Goal: Task Accomplishment & Management: Use online tool/utility

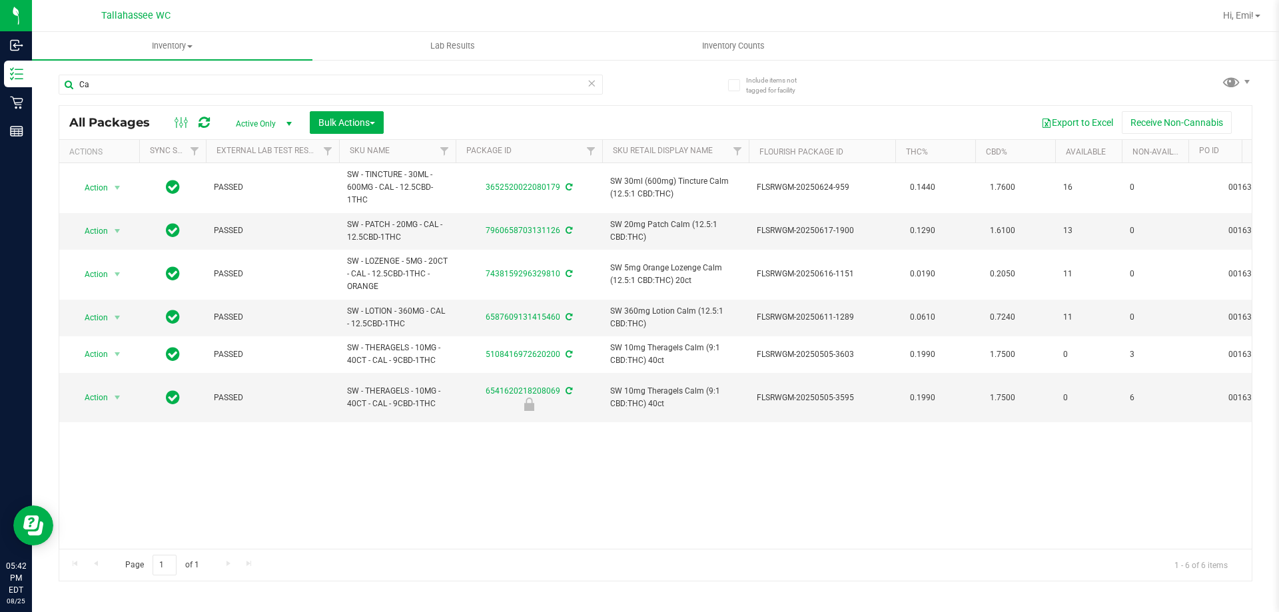
type input "C"
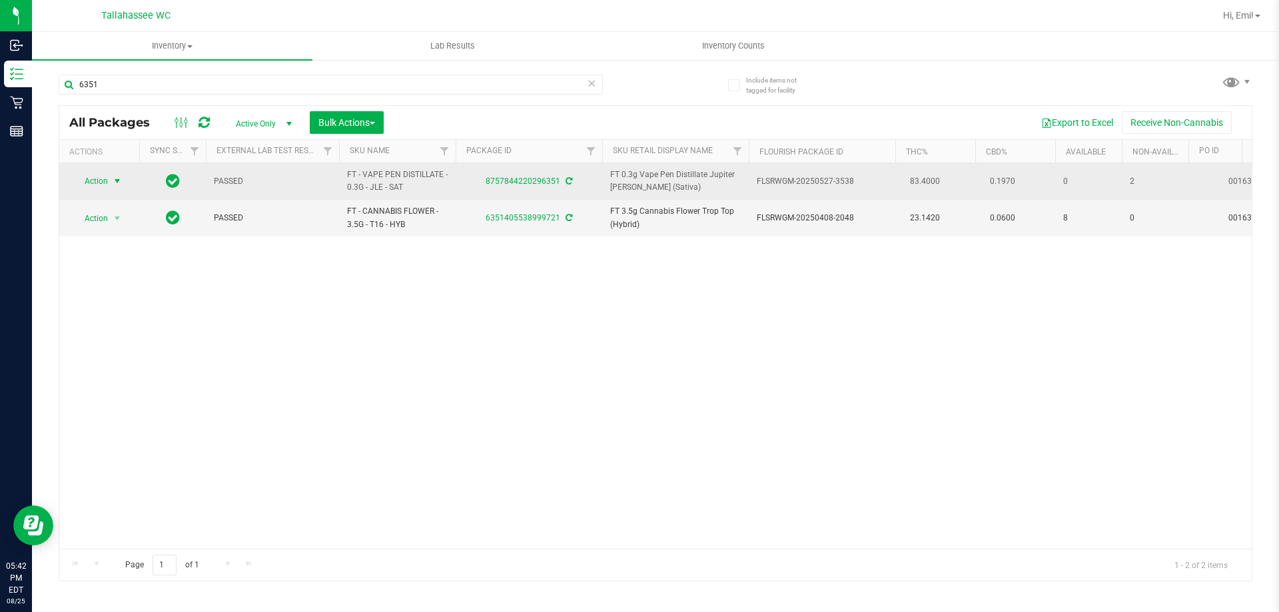
type input "6351"
click at [109, 181] on span "select" at bounding box center [117, 181] width 17 height 19
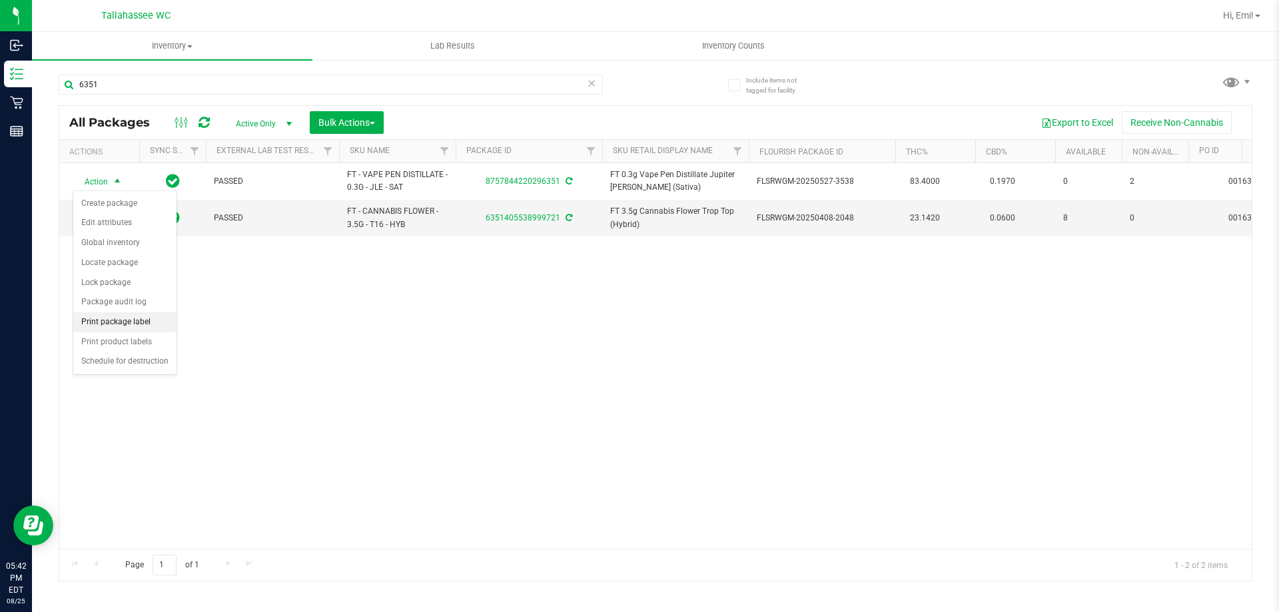
click at [149, 316] on li "Print package label" at bounding box center [124, 322] width 103 height 20
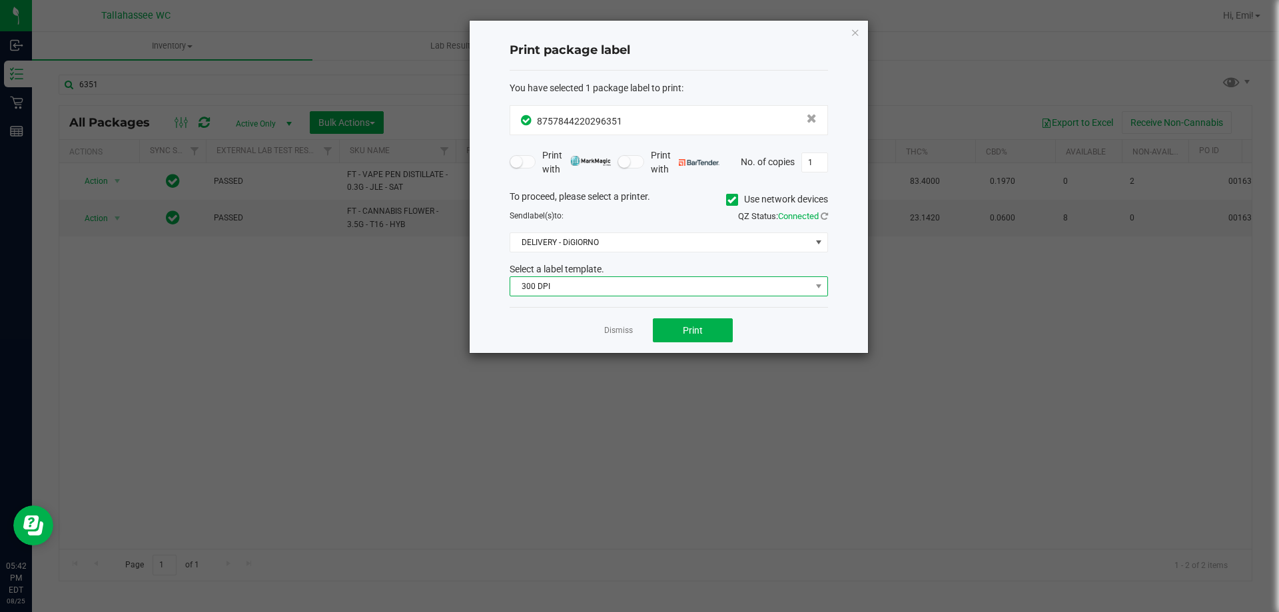
click at [770, 293] on span "300 DPI" at bounding box center [660, 286] width 300 height 19
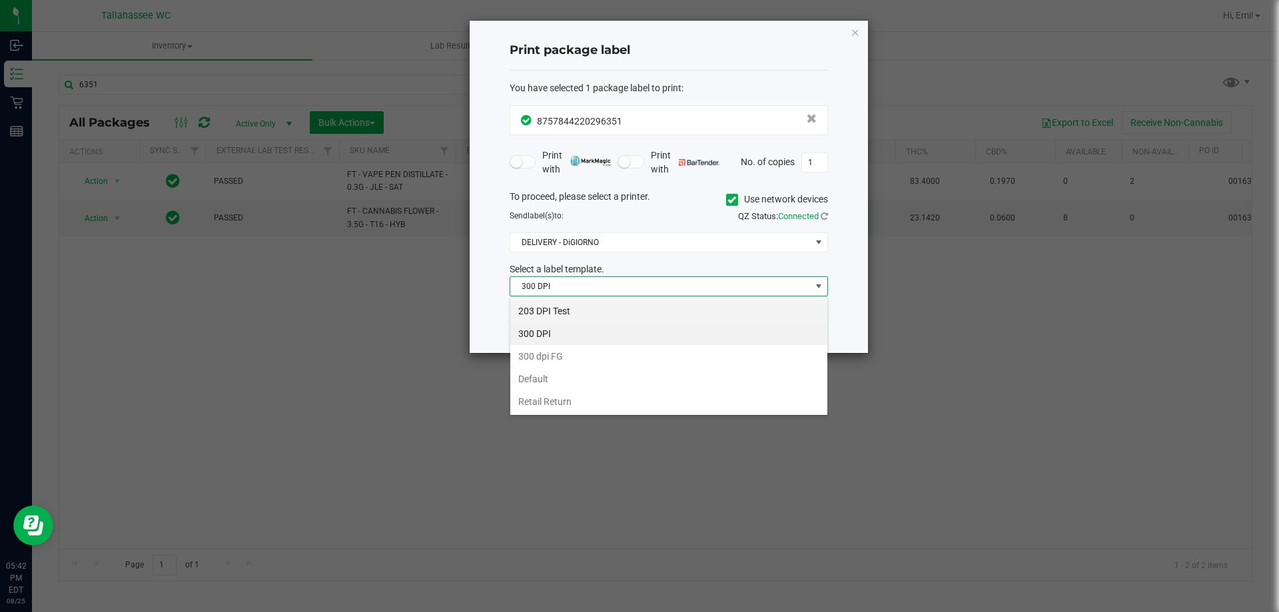
scroll to position [20, 318]
click at [678, 315] on li "203 DPI Test" at bounding box center [668, 311] width 317 height 23
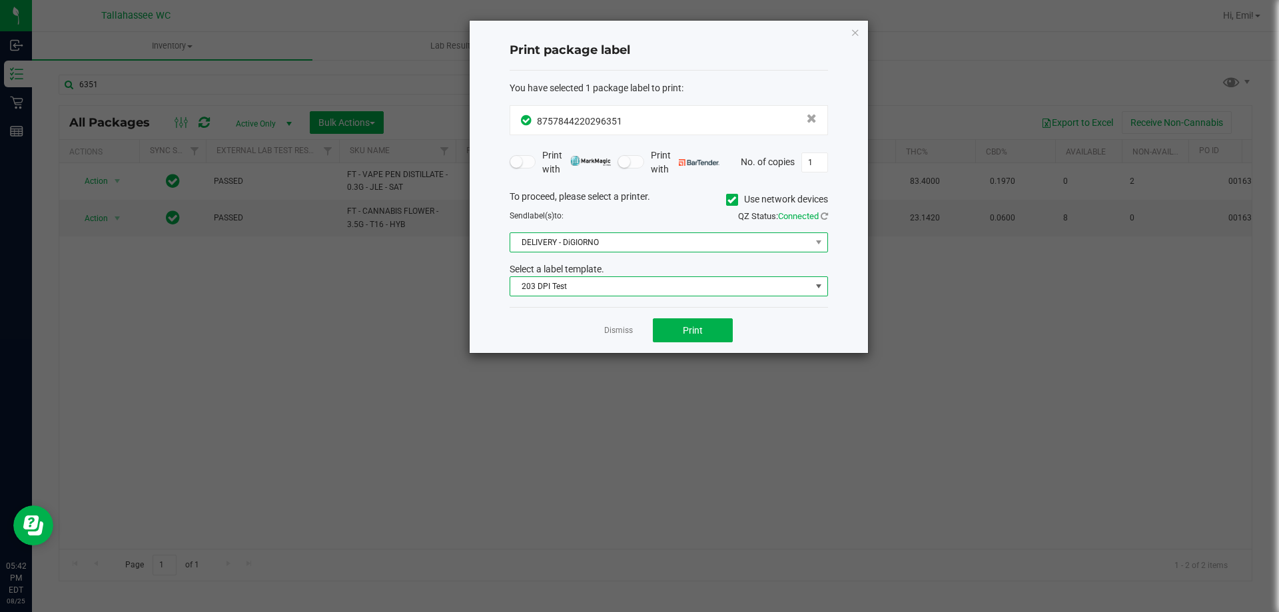
click at [616, 237] on span "DELIVERY - DiGIORNO" at bounding box center [660, 242] width 300 height 19
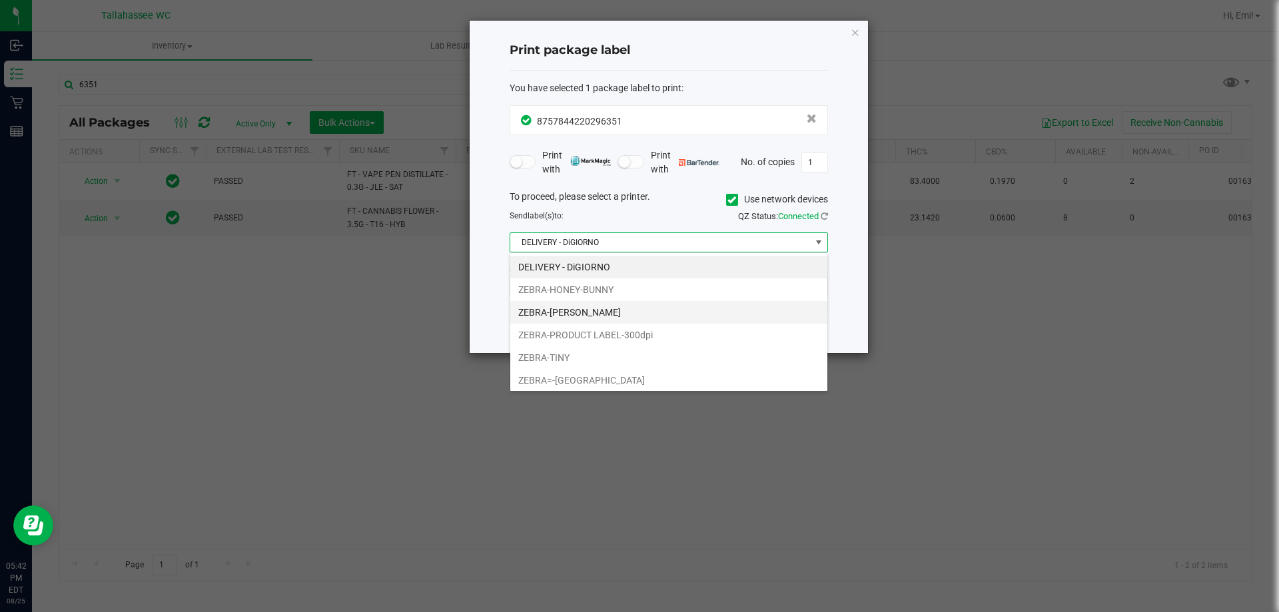
click at [593, 318] on li "ZEBRA-[PERSON_NAME]" at bounding box center [668, 312] width 317 height 23
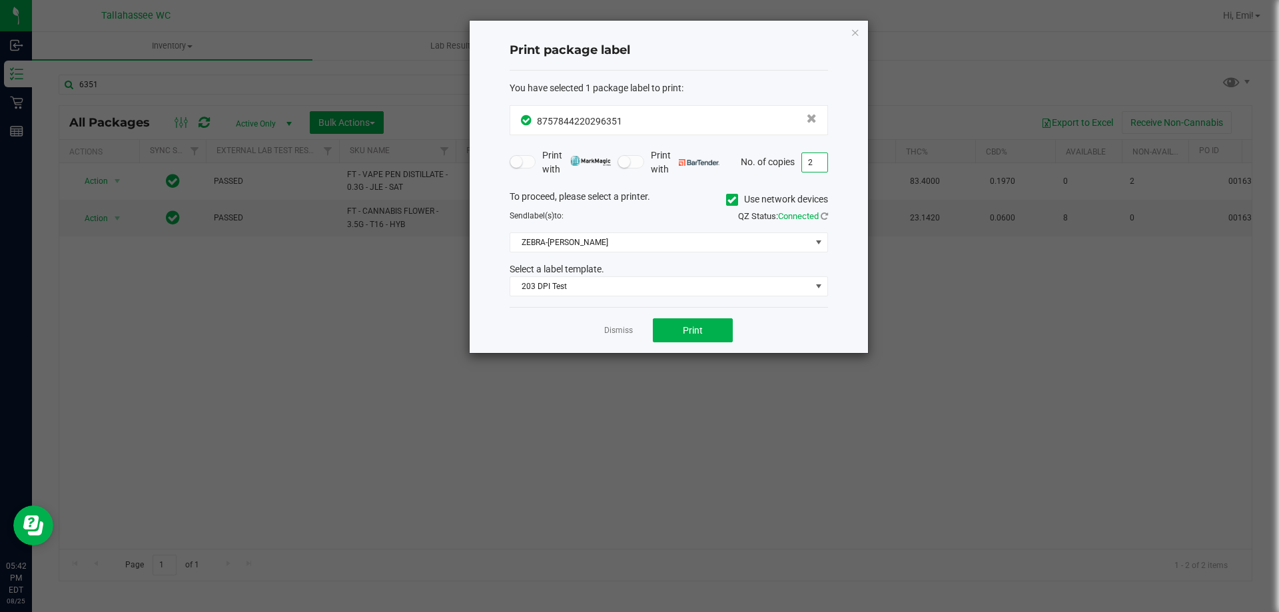
type input "2"
click at [781, 320] on div "Dismiss Print" at bounding box center [669, 330] width 318 height 46
click at [732, 327] on button "Print" at bounding box center [693, 330] width 80 height 24
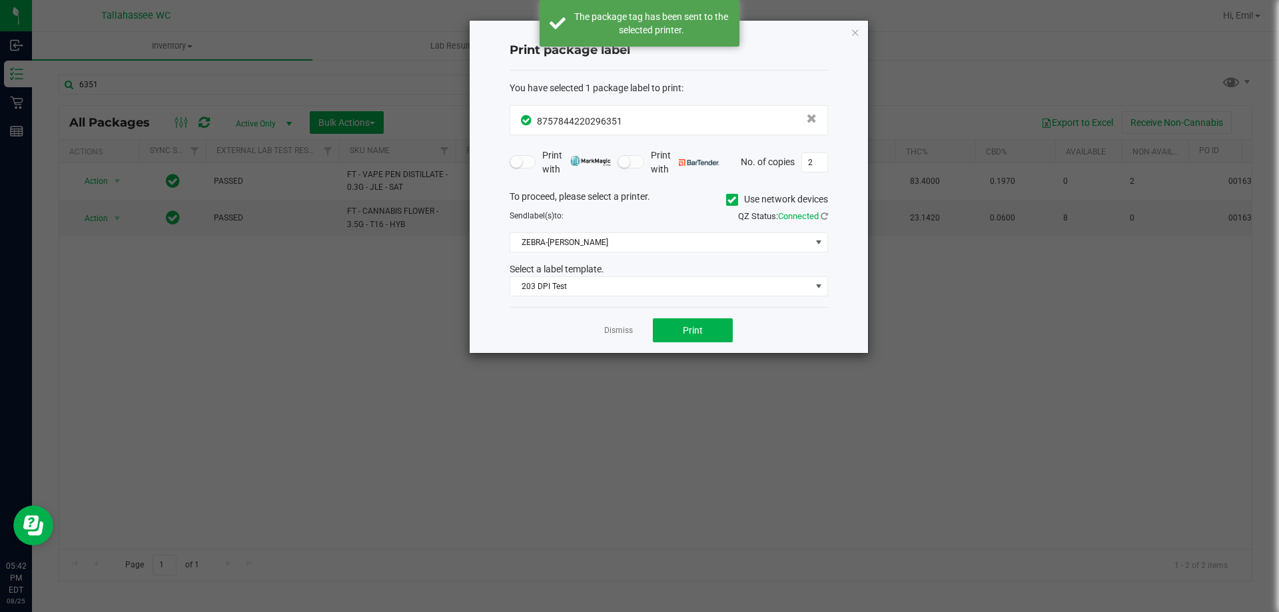
click at [848, 35] on div "Print package label You have selected 1 package label to print : 87578442202963…" at bounding box center [669, 187] width 398 height 332
click at [852, 35] on icon "button" at bounding box center [855, 32] width 9 height 16
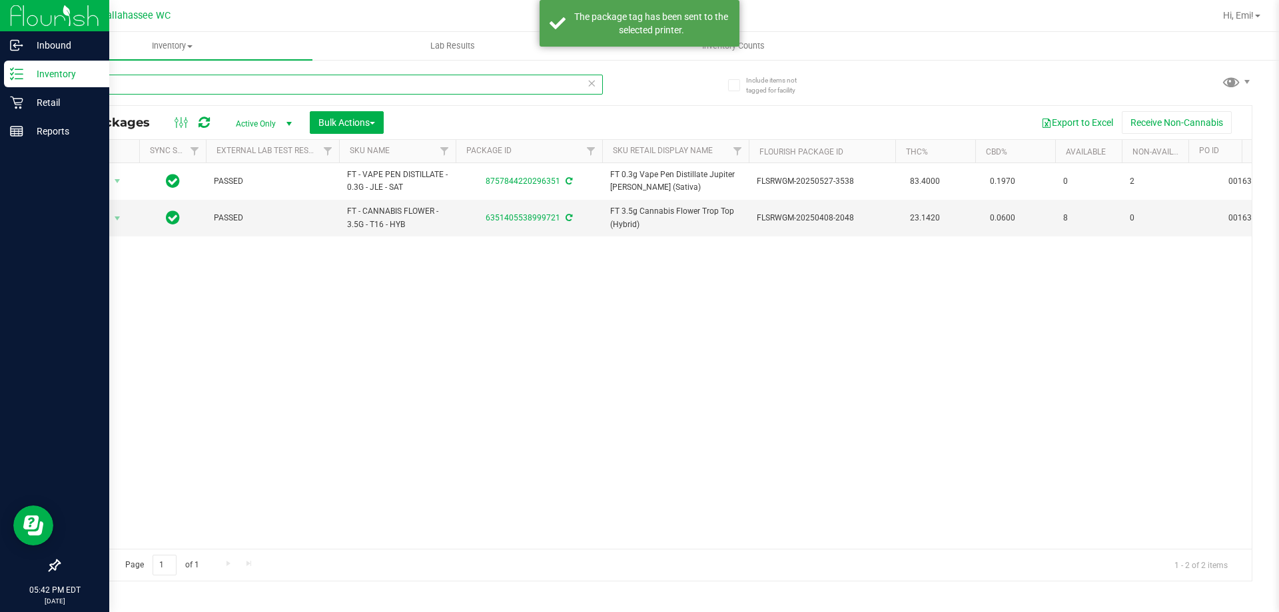
drag, startPoint x: 157, startPoint y: 78, endPoint x: 0, endPoint y: 83, distance: 157.3
click at [0, 80] on div "Inbound Inventory Retail Reports 05:42 PM EDT [DATE] 08/25 Tallahassee WC Hi, E…" at bounding box center [639, 306] width 1279 height 612
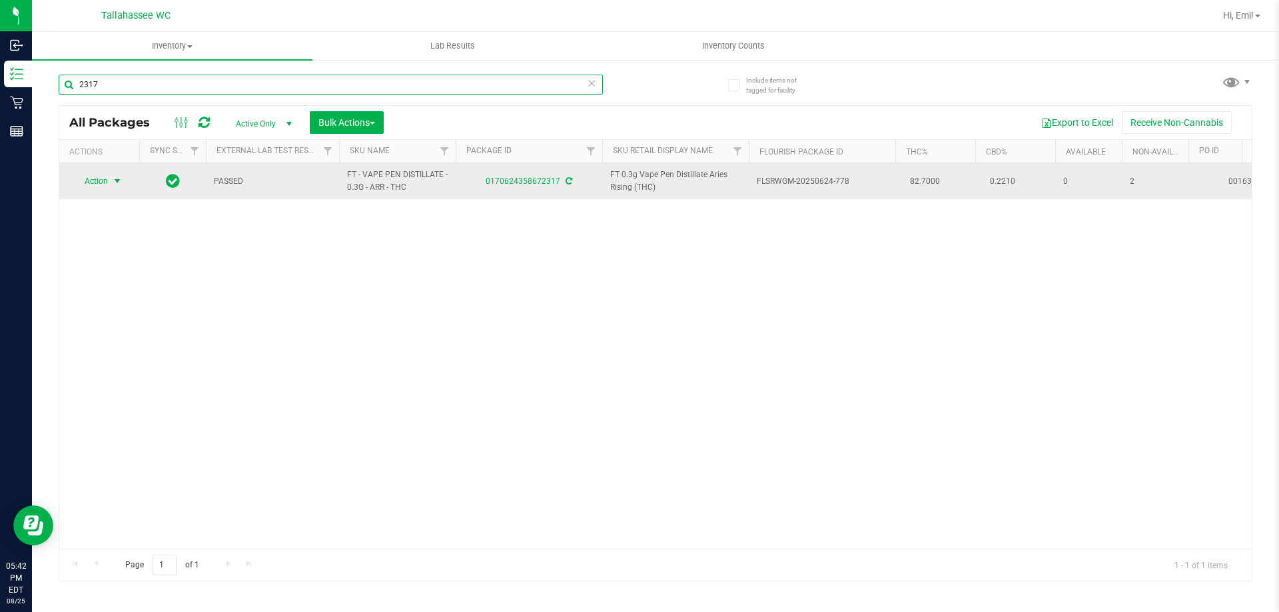
type input "2317"
click at [121, 181] on span "select" at bounding box center [117, 181] width 11 height 11
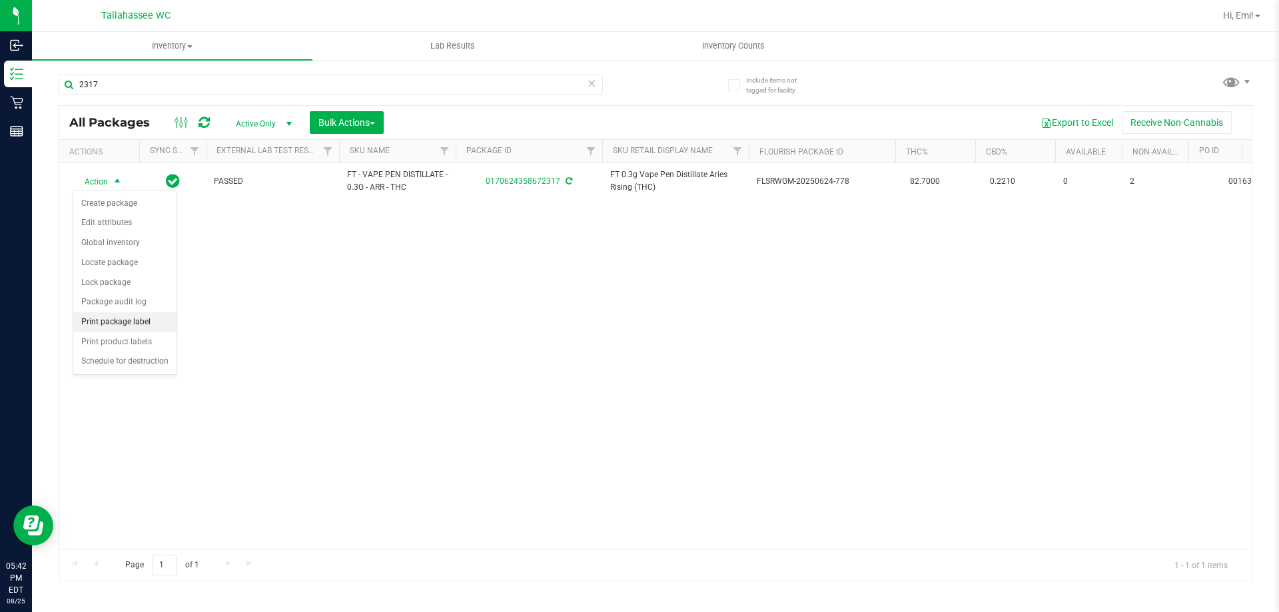
click at [165, 323] on li "Print package label" at bounding box center [124, 322] width 103 height 20
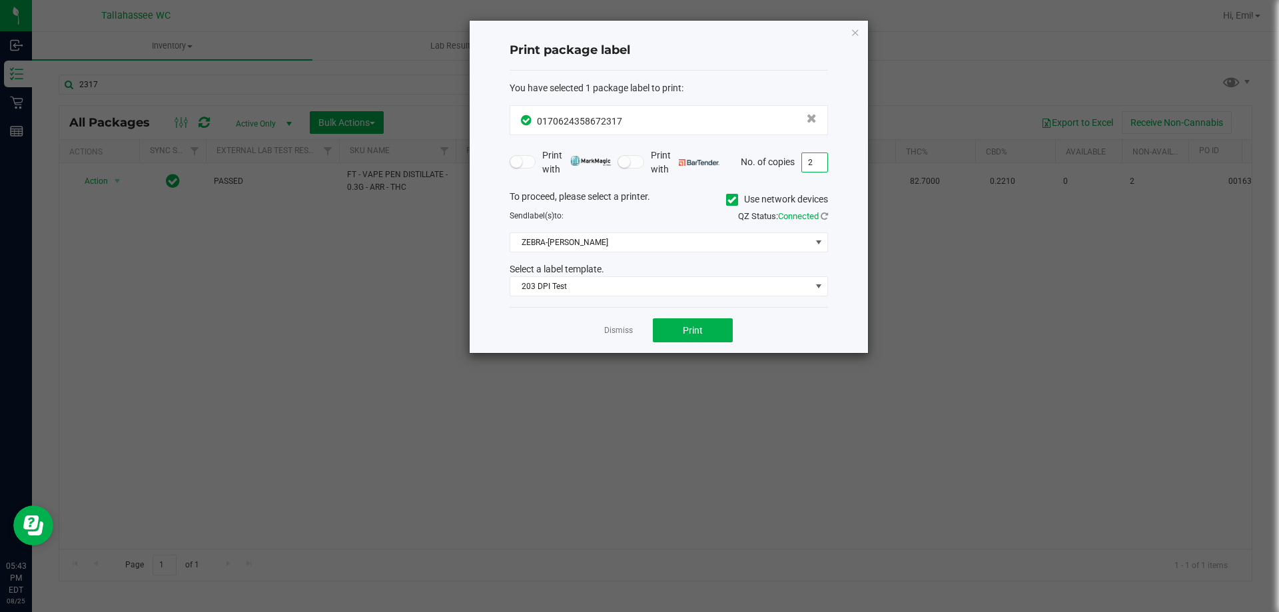
type input "2"
click at [810, 308] on div "Dismiss Print" at bounding box center [669, 330] width 318 height 46
click at [698, 325] on span "Print" at bounding box center [693, 330] width 20 height 11
click at [856, 32] on icon "button" at bounding box center [855, 32] width 9 height 16
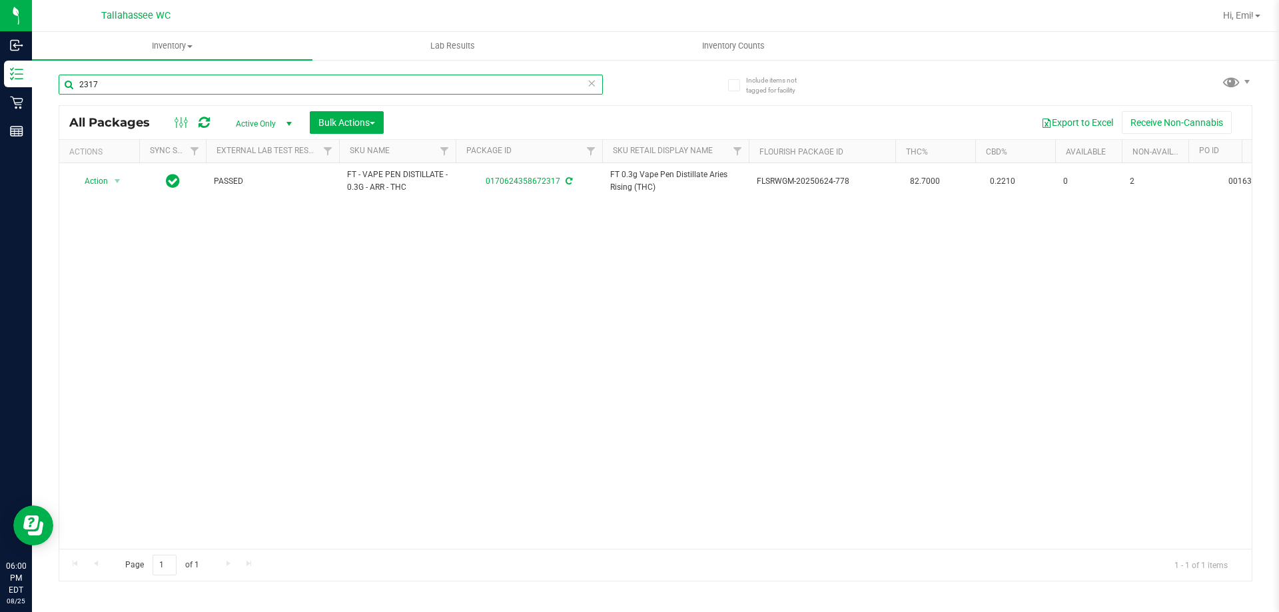
drag, startPoint x: 414, startPoint y: 83, endPoint x: 852, endPoint y: 113, distance: 438.8
click at [0, 104] on div "Inbound Inventory Retail Reports 06:00 PM EDT [DATE] 08/25 Tallahassee WC Hi, E…" at bounding box center [639, 306] width 1279 height 612
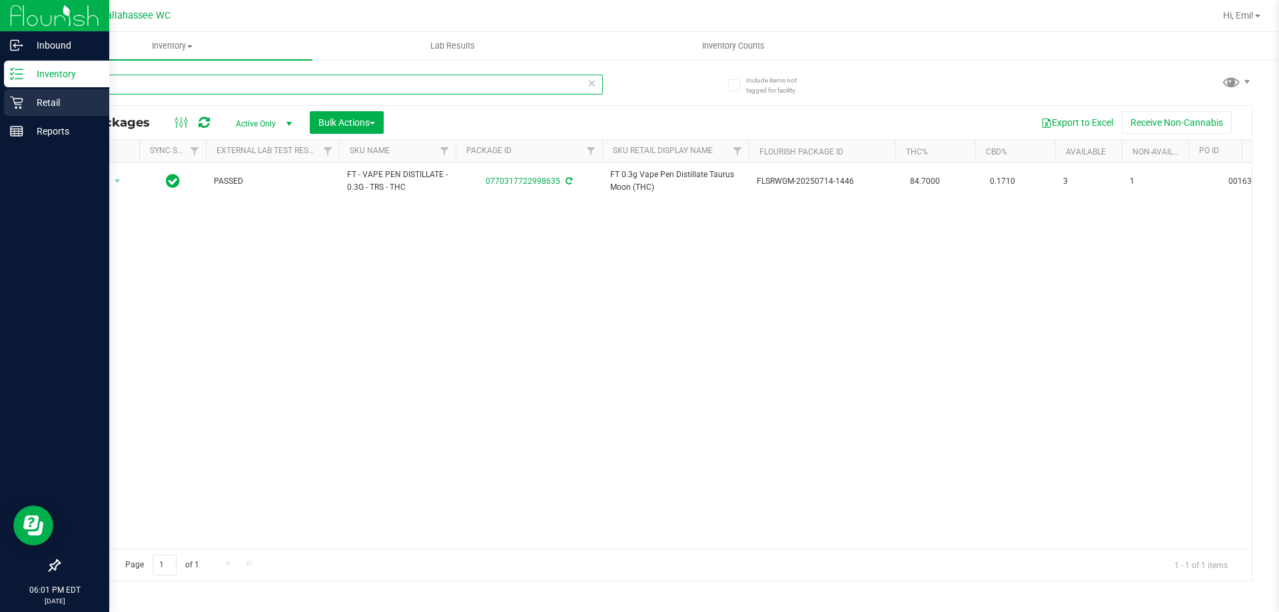
drag, startPoint x: 191, startPoint y: 90, endPoint x: 0, endPoint y: 114, distance: 192.7
click at [0, 114] on div "Inbound Inventory Retail Reports 06:01 PM EDT [DATE] 08/25 Tallahassee WC Hi, E…" at bounding box center [639, 306] width 1279 height 612
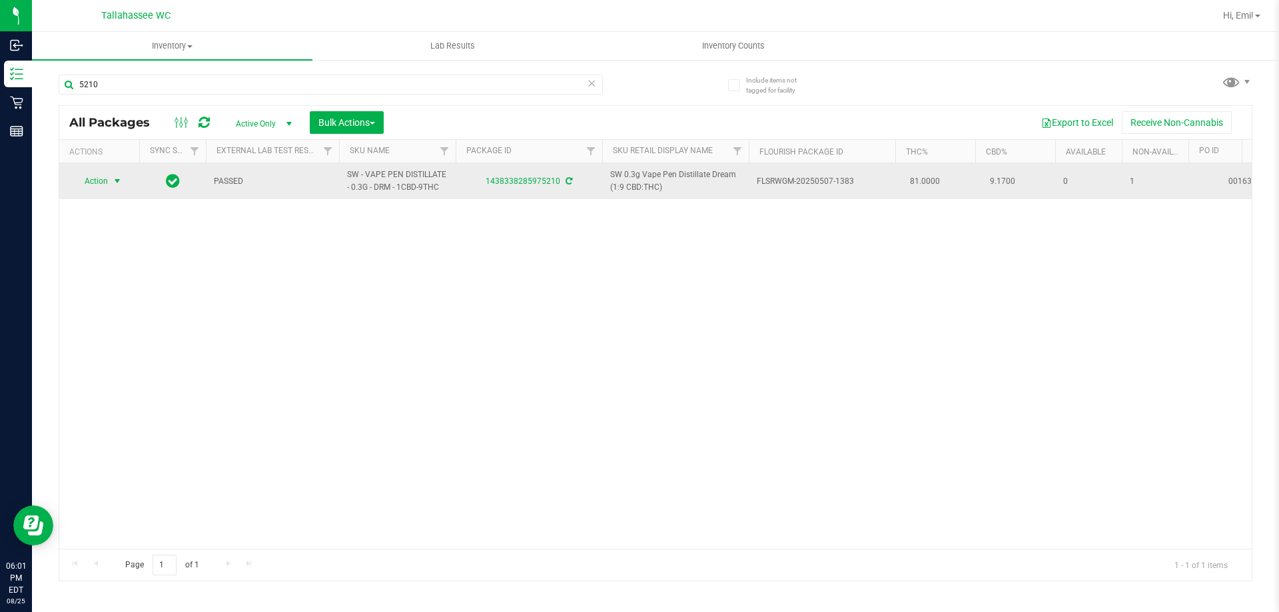
click at [107, 179] on span "Action" at bounding box center [91, 181] width 36 height 19
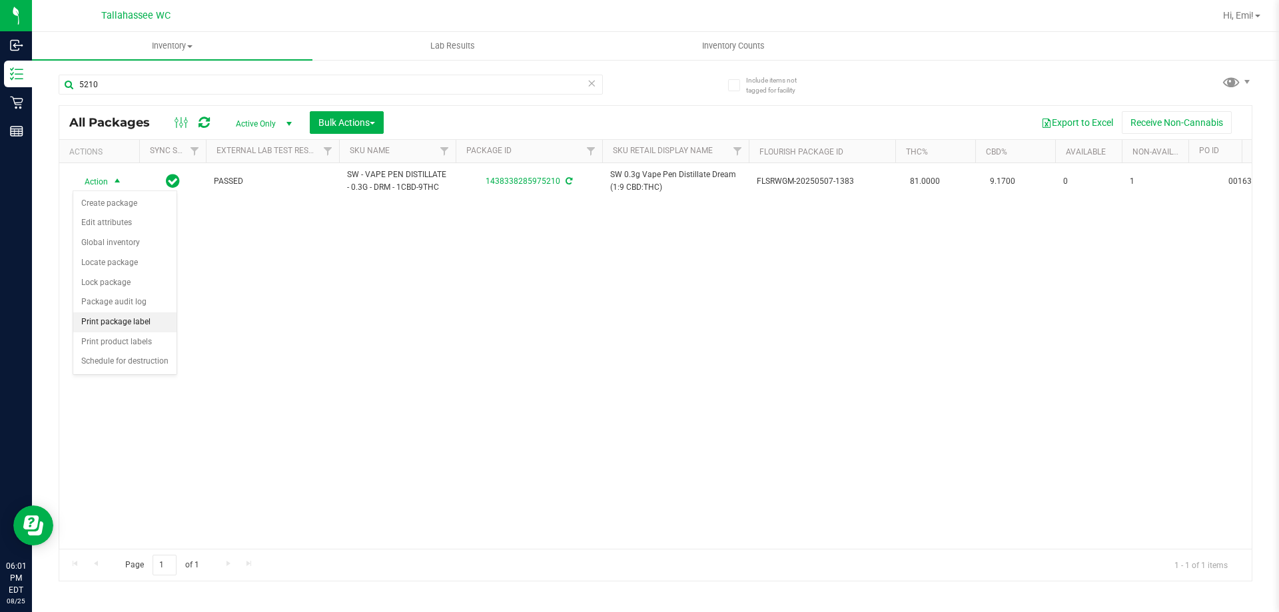
click at [149, 318] on li "Print package label" at bounding box center [124, 322] width 103 height 20
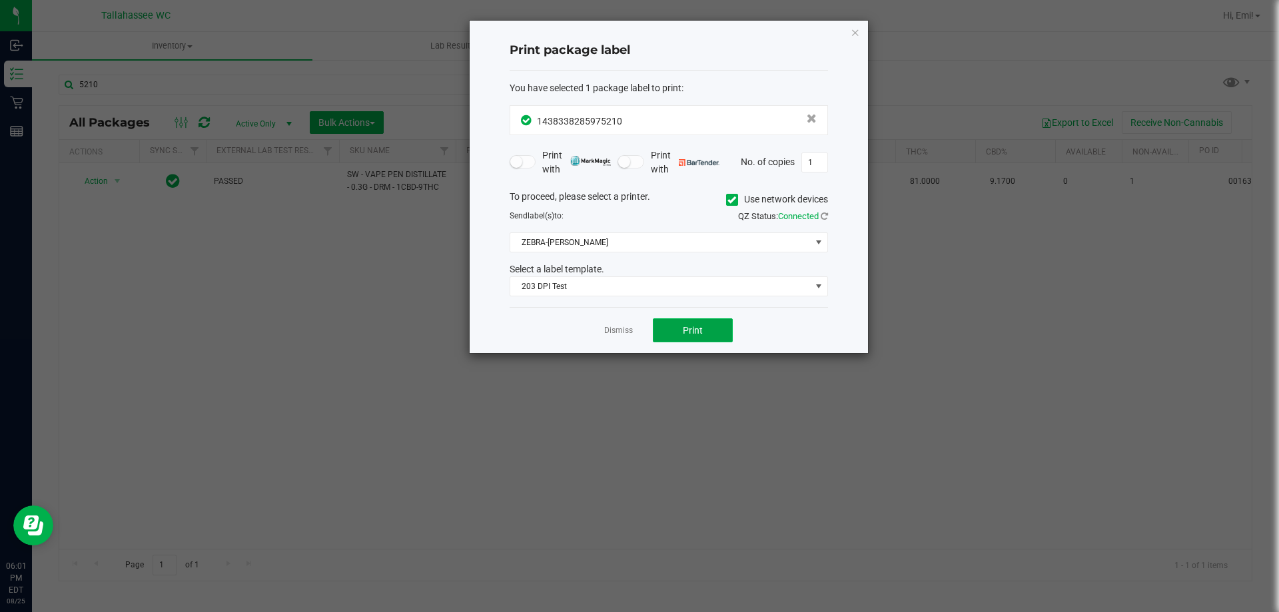
click at [688, 326] on span "Print" at bounding box center [693, 330] width 20 height 11
click at [854, 29] on icon "button" at bounding box center [855, 32] width 9 height 16
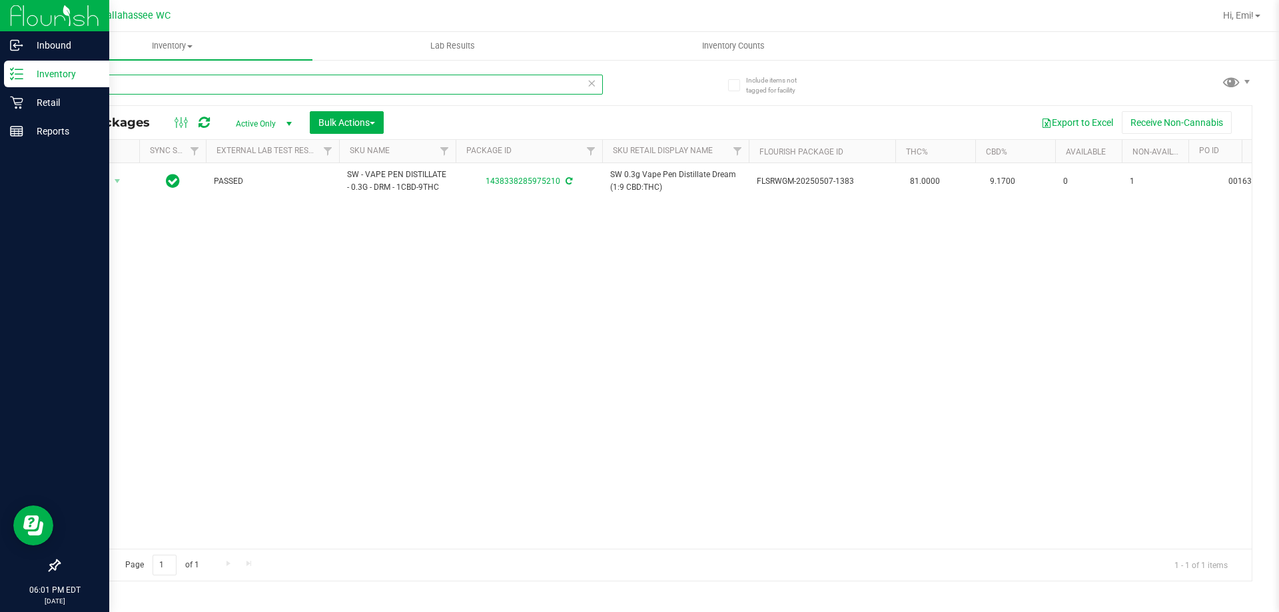
drag, startPoint x: 496, startPoint y: 87, endPoint x: 0, endPoint y: 87, distance: 495.7
click at [0, 87] on div "Inbound Inventory Retail Reports 06:01 PM EDT [DATE] 08/25 Tallahassee WC Hi, E…" at bounding box center [639, 306] width 1279 height 612
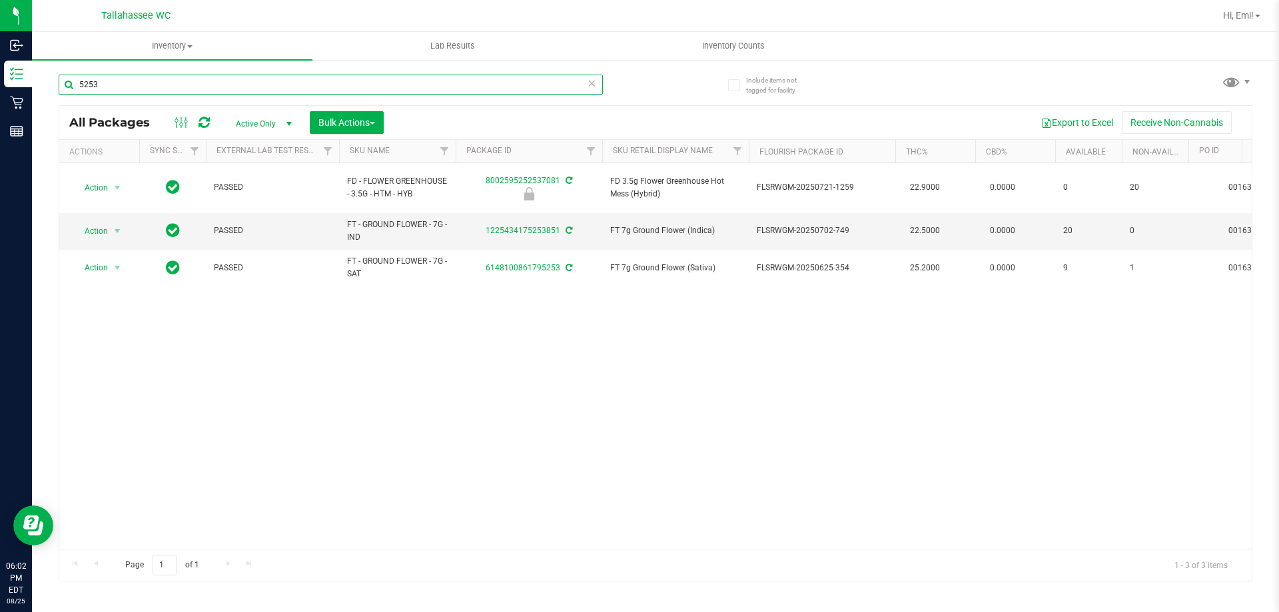
drag, startPoint x: 205, startPoint y: 90, endPoint x: 163, endPoint y: 122, distance: 52.8
click at [0, 90] on div "Inbound Inventory Retail Reports 06:02 PM EDT [DATE] 08/25 Tallahassee WC Hi, E…" at bounding box center [639, 306] width 1279 height 612
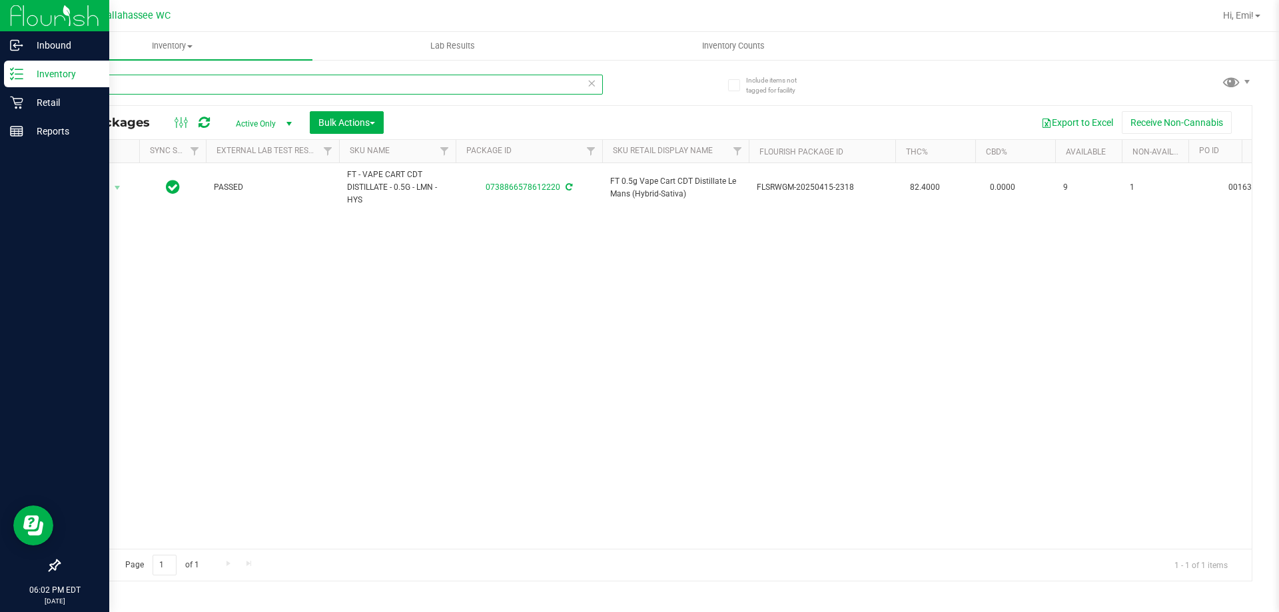
drag, startPoint x: 179, startPoint y: 79, endPoint x: 0, endPoint y: 79, distance: 178.6
click at [0, 79] on div "Inbound Inventory Retail Reports 06:02 PM EDT [DATE] 08/25 Tallahassee WC Hi, E…" at bounding box center [639, 306] width 1279 height 612
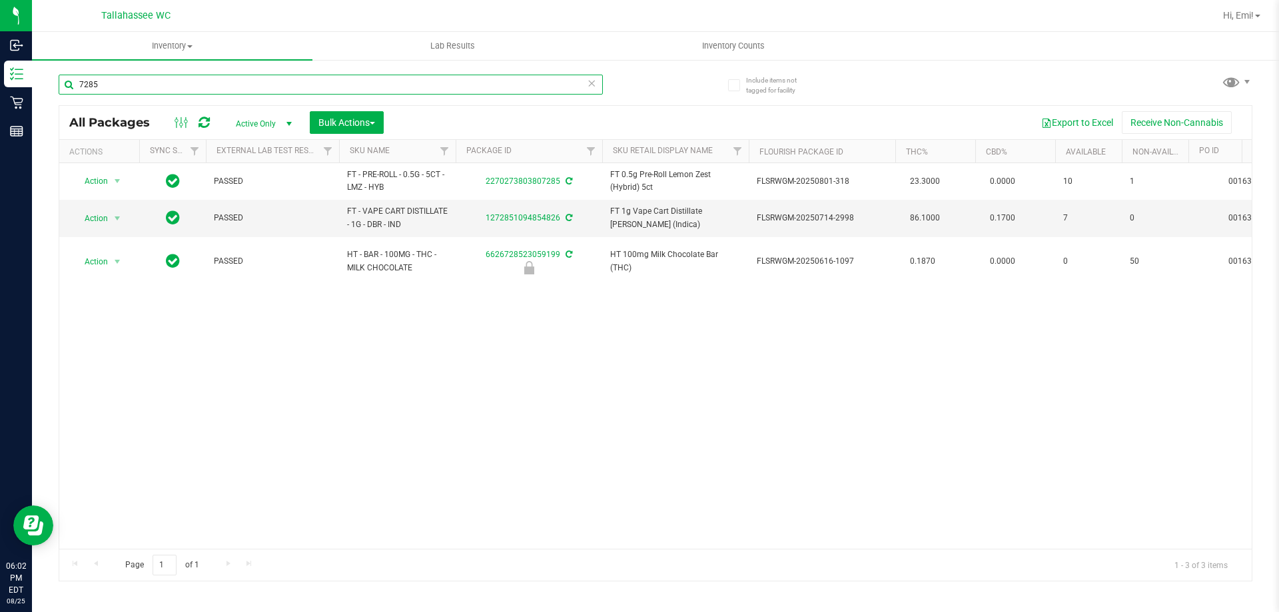
type input "7285"
click at [590, 83] on icon at bounding box center [591, 83] width 9 height 16
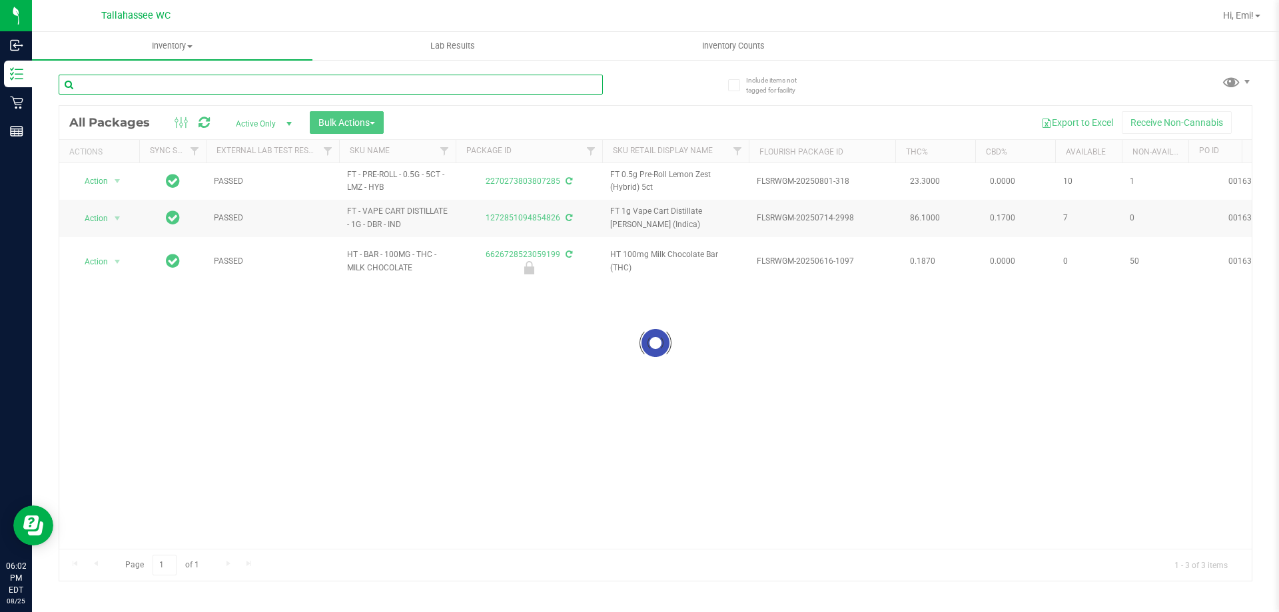
drag, startPoint x: 590, startPoint y: 83, endPoint x: 523, endPoint y: 84, distance: 67.3
click at [523, 84] on input "text" at bounding box center [331, 85] width 544 height 20
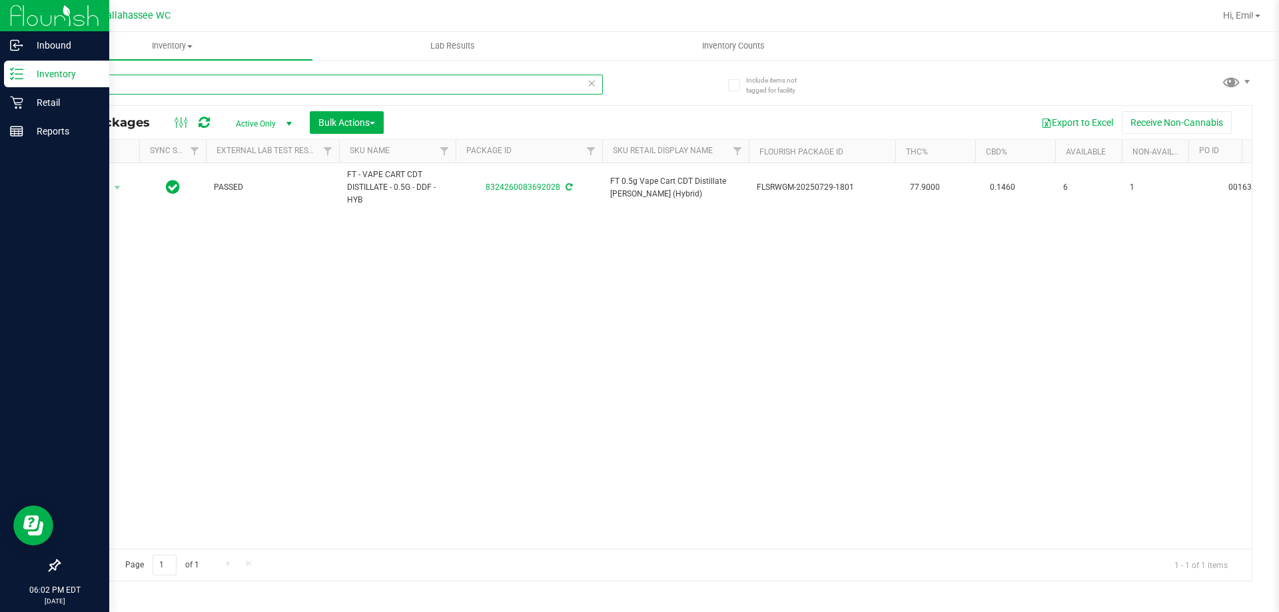
drag, startPoint x: 378, startPoint y: 79, endPoint x: 0, endPoint y: 79, distance: 378.5
click at [0, 79] on div "Inbound Inventory Retail Reports 06:02 PM EDT [DATE] 08/25 Tallahassee WC Hi, E…" at bounding box center [639, 306] width 1279 height 612
drag, startPoint x: 381, startPoint y: 91, endPoint x: 0, endPoint y: 141, distance: 384.5
click at [0, 141] on div "Inbound Inventory Retail Reports 06:02 PM EDT [DATE] 08/25 Tallahassee WC Hi, E…" at bounding box center [639, 306] width 1279 height 612
drag, startPoint x: 201, startPoint y: 81, endPoint x: 0, endPoint y: 87, distance: 201.3
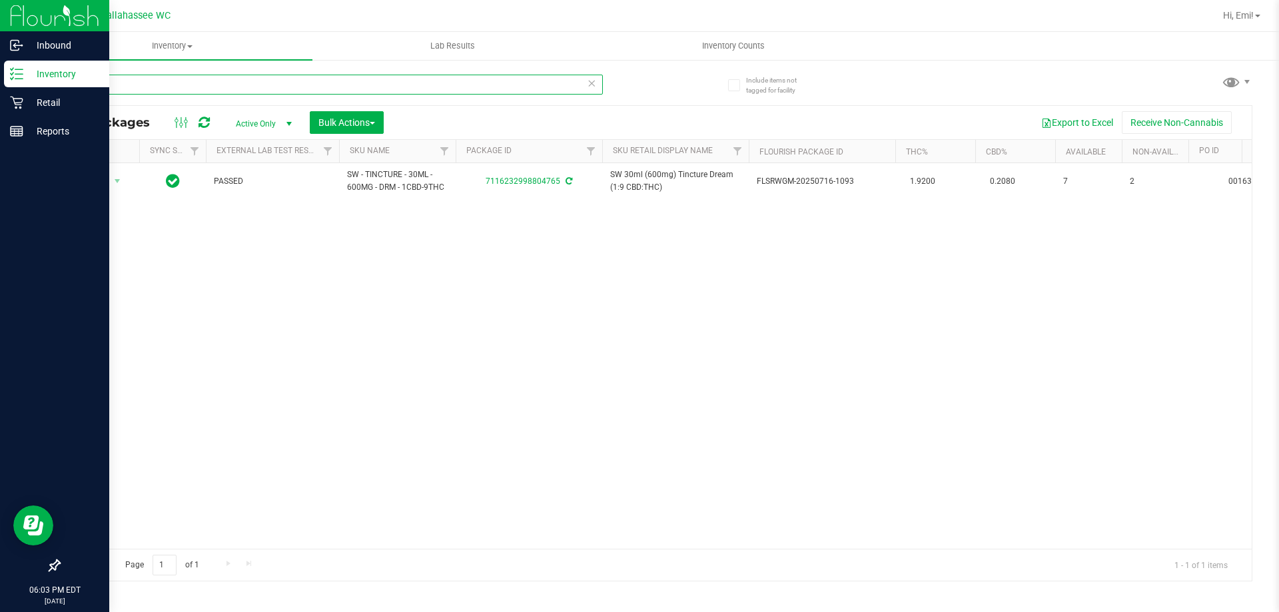
click at [0, 86] on div "Inbound Inventory Retail Reports 06:03 PM EDT [DATE] 08/25 Tallahassee WC Hi, E…" at bounding box center [639, 306] width 1279 height 612
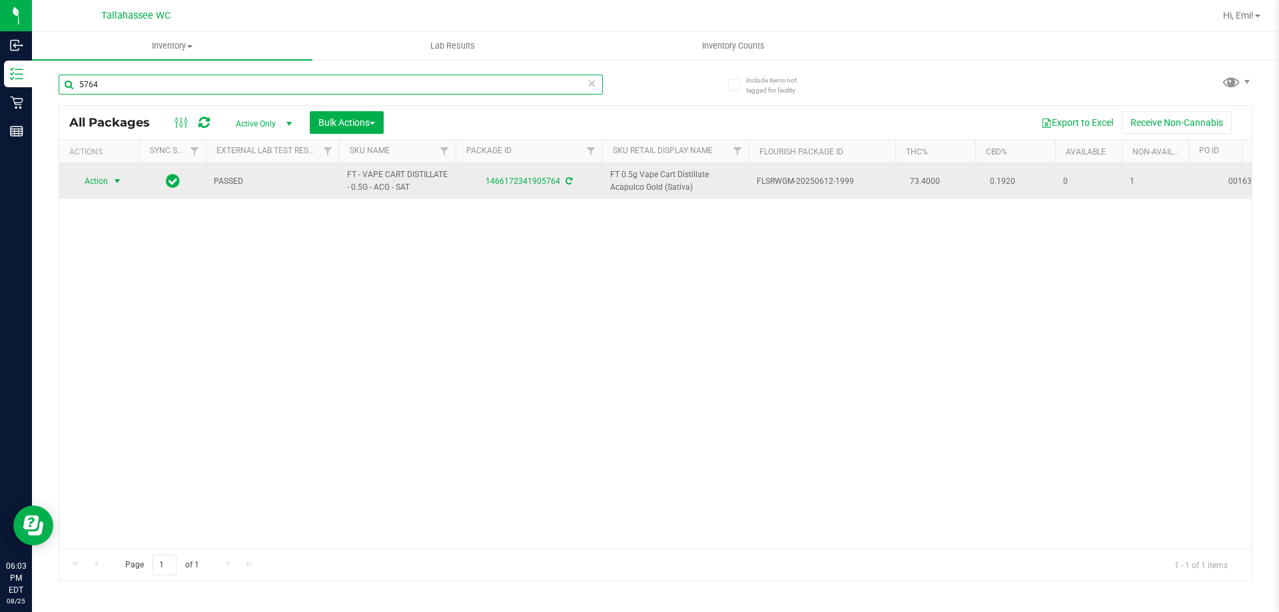
type input "5764"
click at [116, 176] on span "select" at bounding box center [117, 181] width 11 height 11
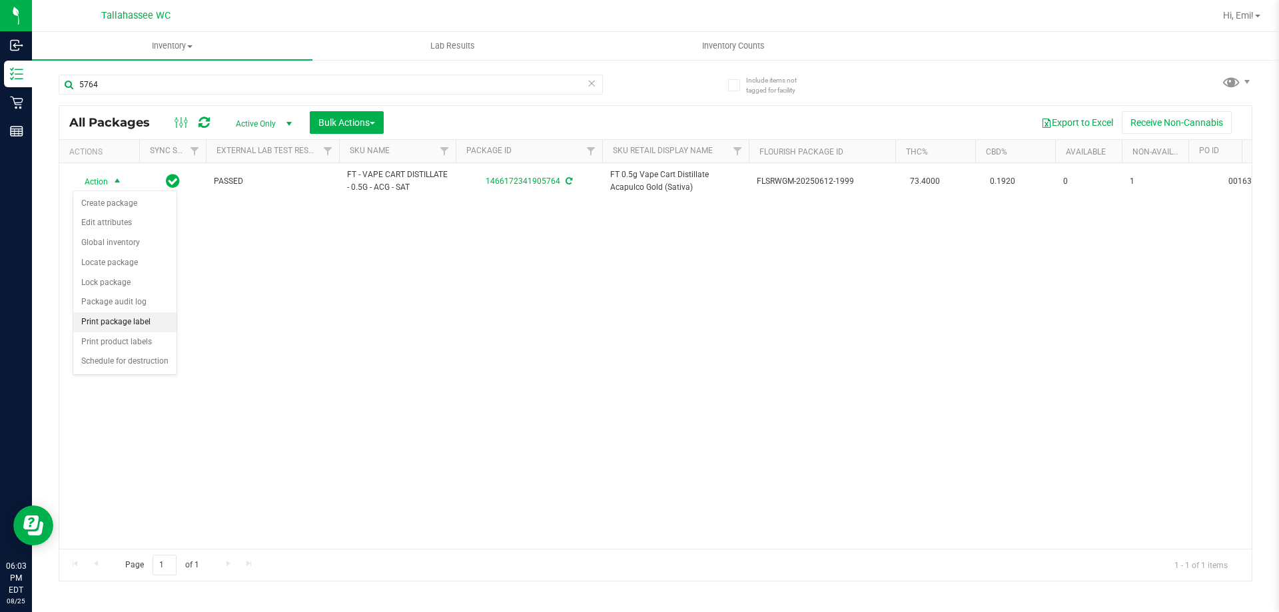
click at [150, 318] on li "Print package label" at bounding box center [124, 322] width 103 height 20
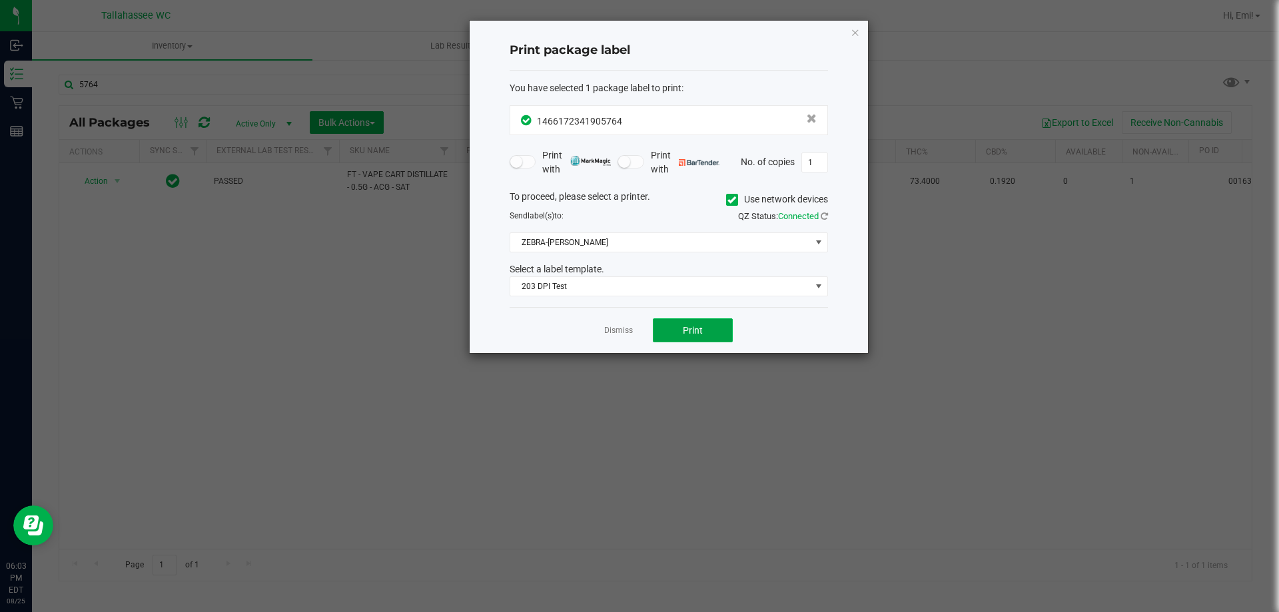
click at [704, 335] on button "Print" at bounding box center [693, 330] width 80 height 24
click at [856, 35] on icon "button" at bounding box center [855, 32] width 9 height 16
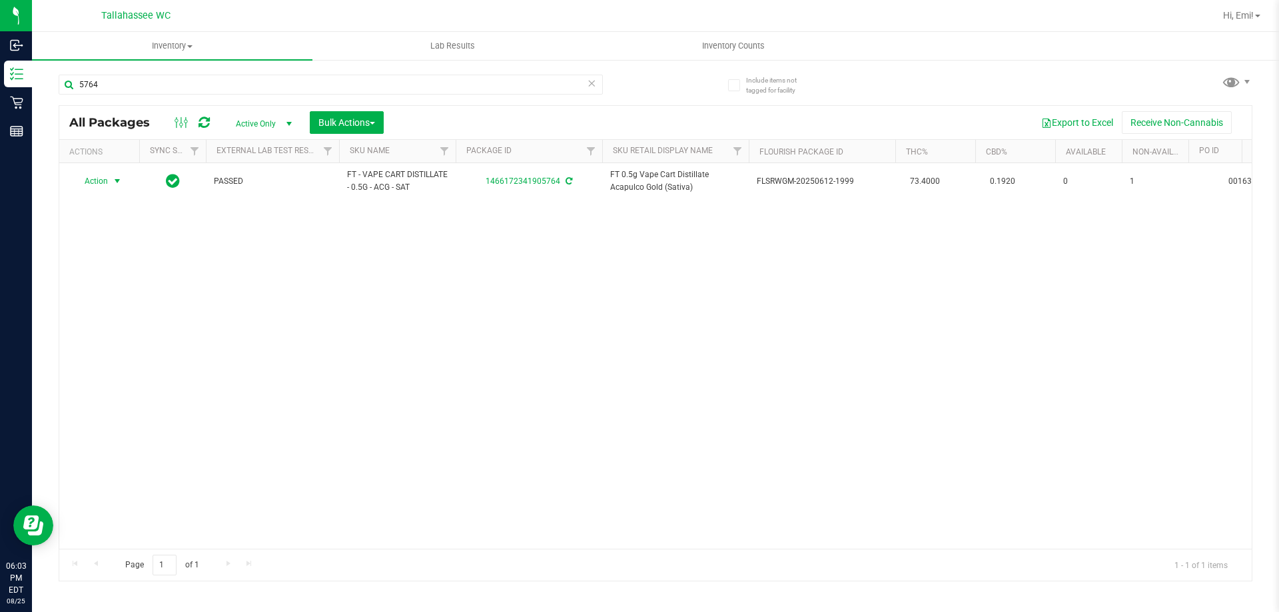
click at [592, 82] on icon at bounding box center [591, 83] width 9 height 16
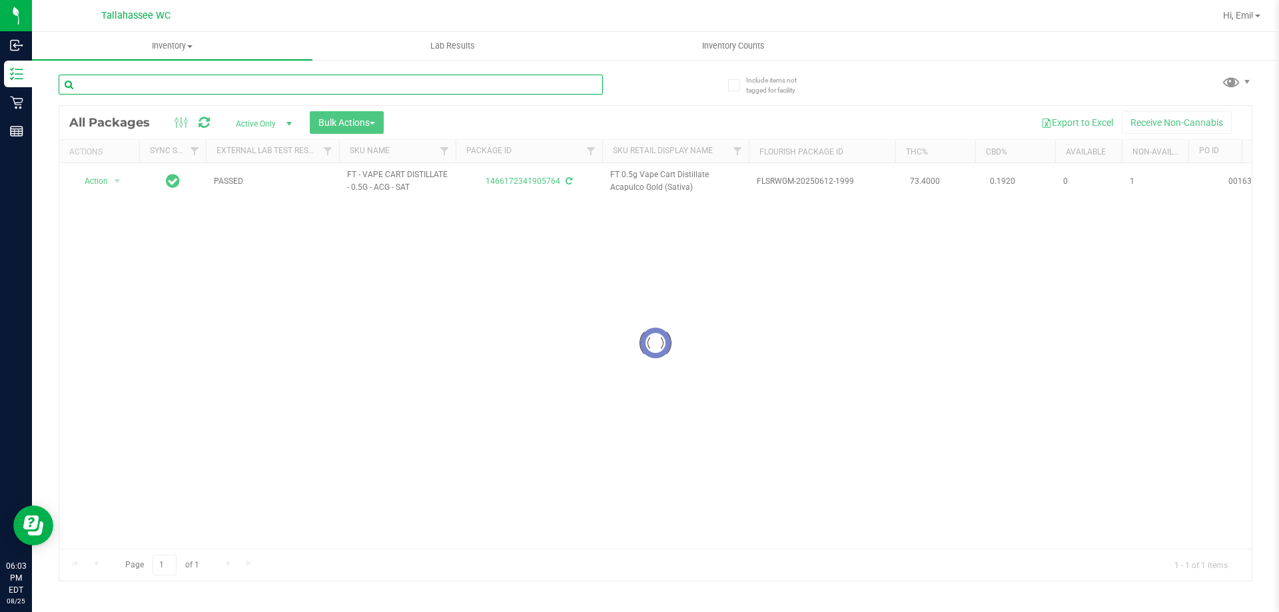
click at [596, 89] on input "text" at bounding box center [331, 85] width 544 height 20
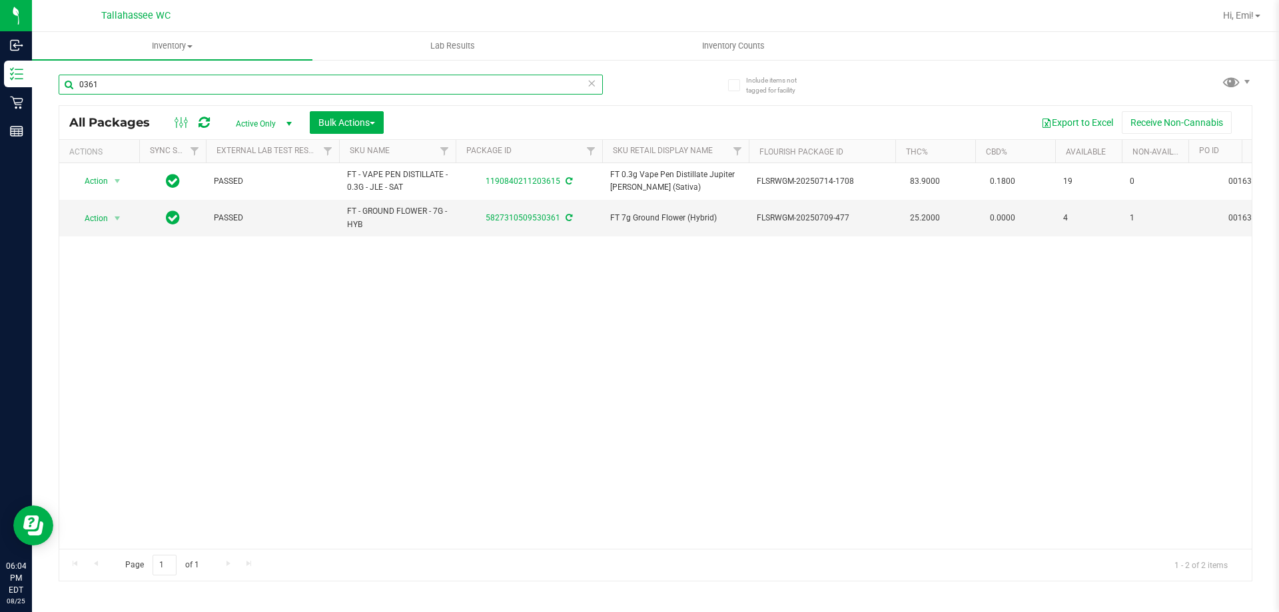
type input "0361"
click at [594, 89] on icon at bounding box center [591, 83] width 9 height 16
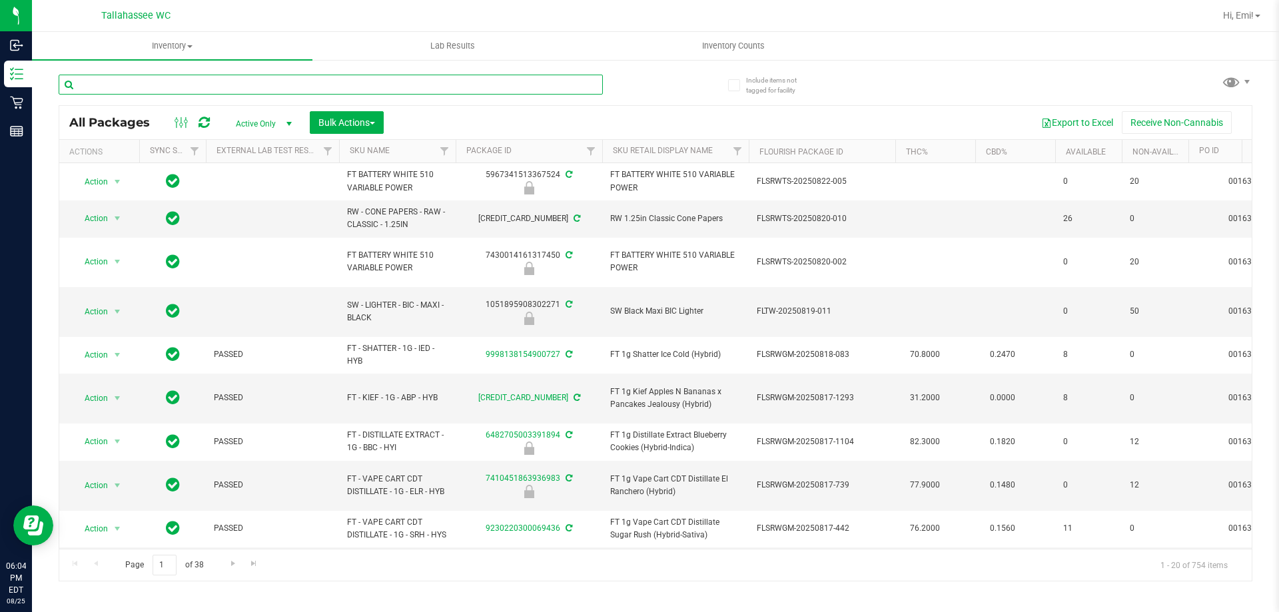
click at [442, 81] on input "text" at bounding box center [331, 85] width 544 height 20
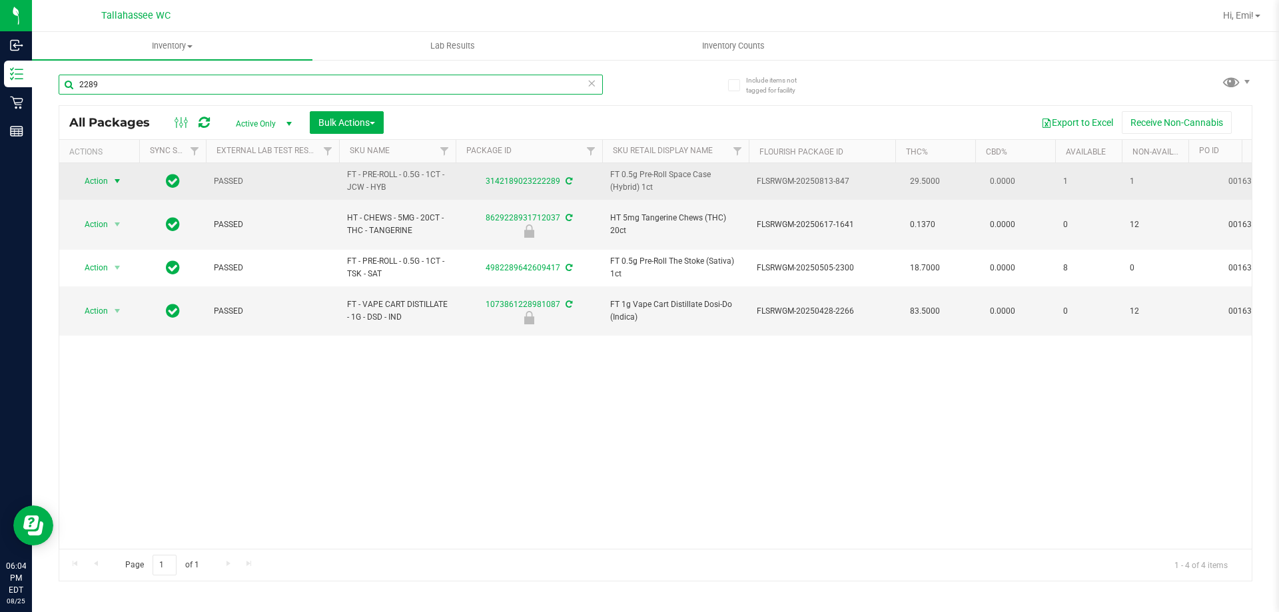
type input "2289"
click at [102, 183] on span "Action" at bounding box center [91, 181] width 36 height 19
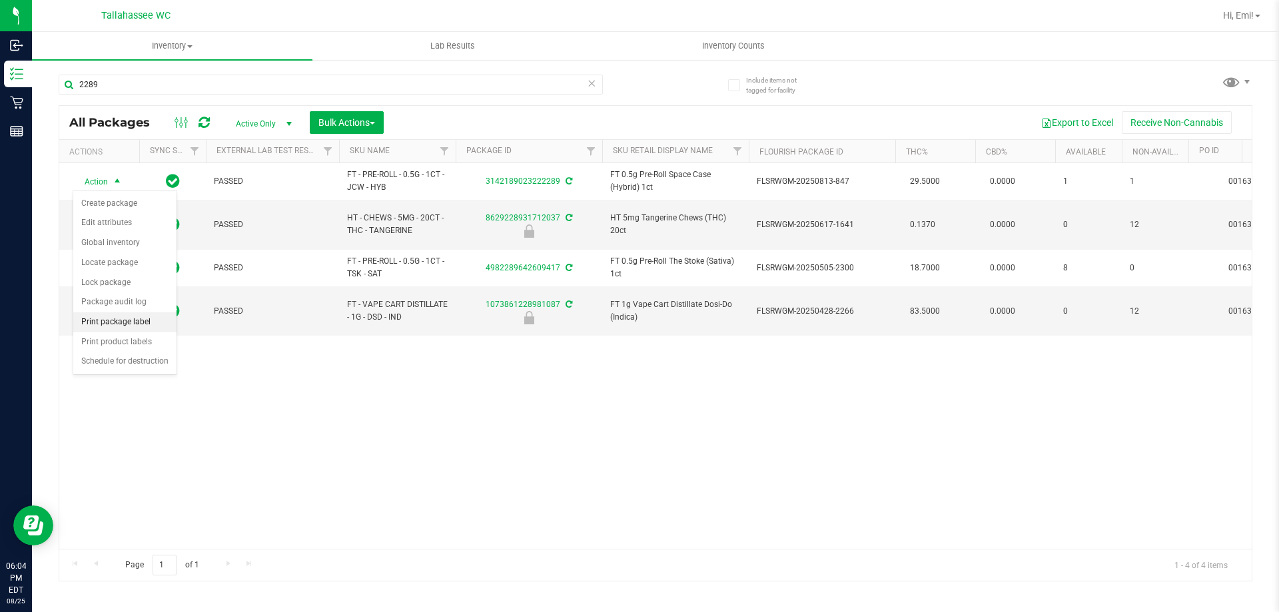
click at [130, 319] on li "Print package label" at bounding box center [124, 322] width 103 height 20
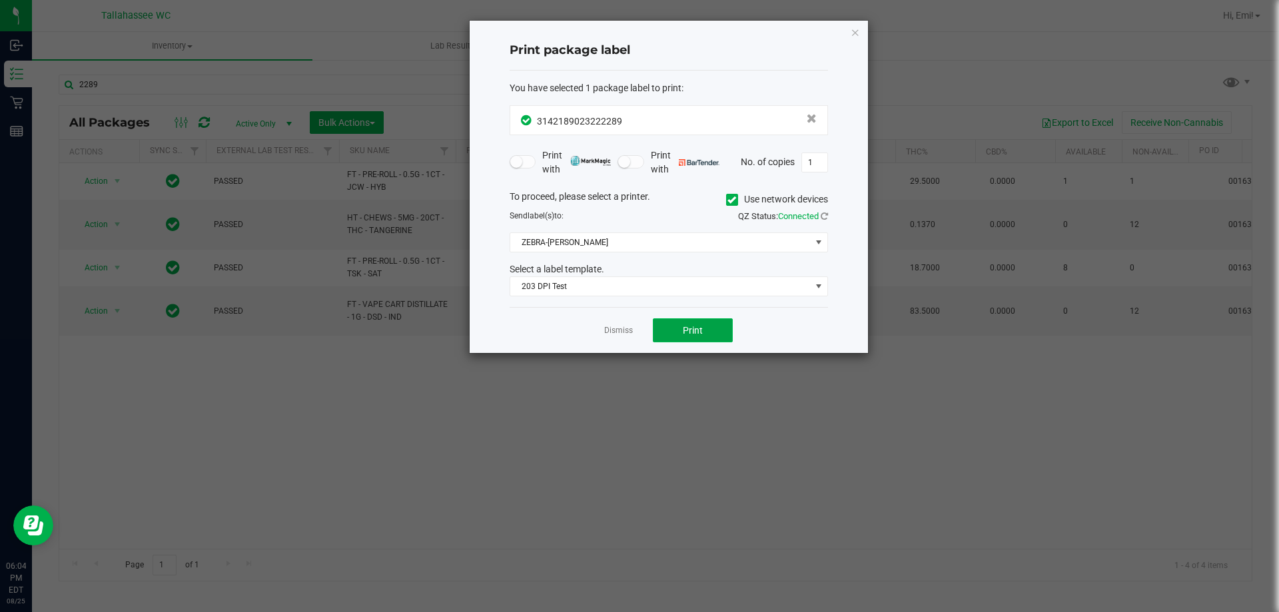
click at [690, 325] on span "Print" at bounding box center [693, 330] width 20 height 11
click at [856, 32] on icon "button" at bounding box center [855, 32] width 9 height 16
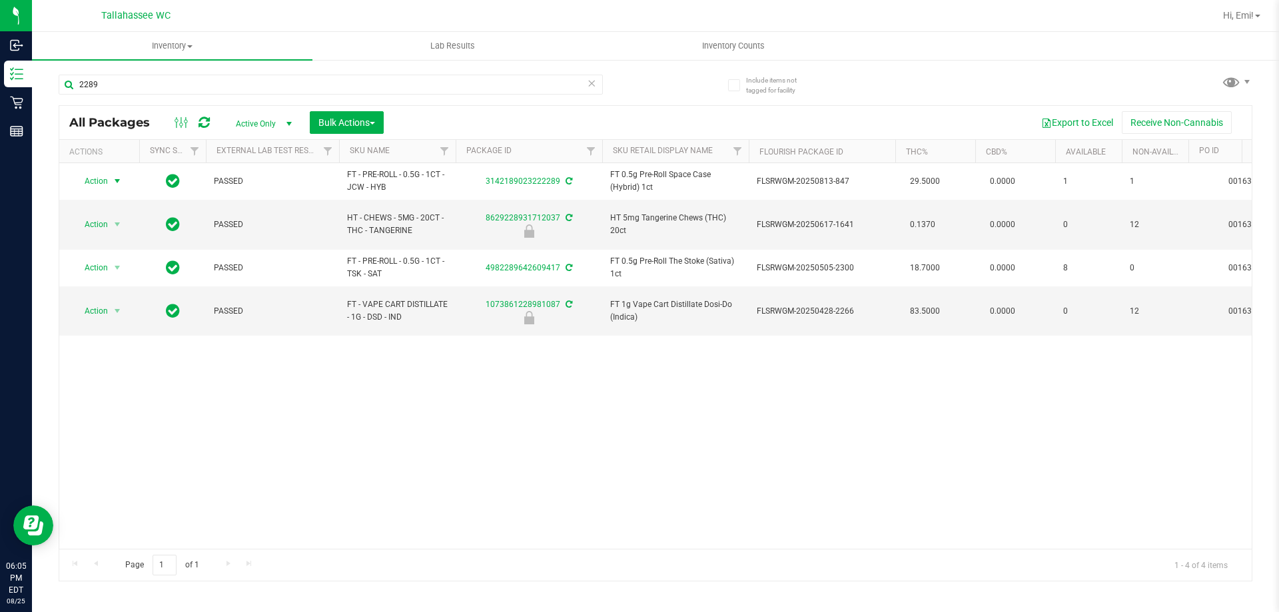
click at [588, 83] on icon at bounding box center [591, 83] width 9 height 16
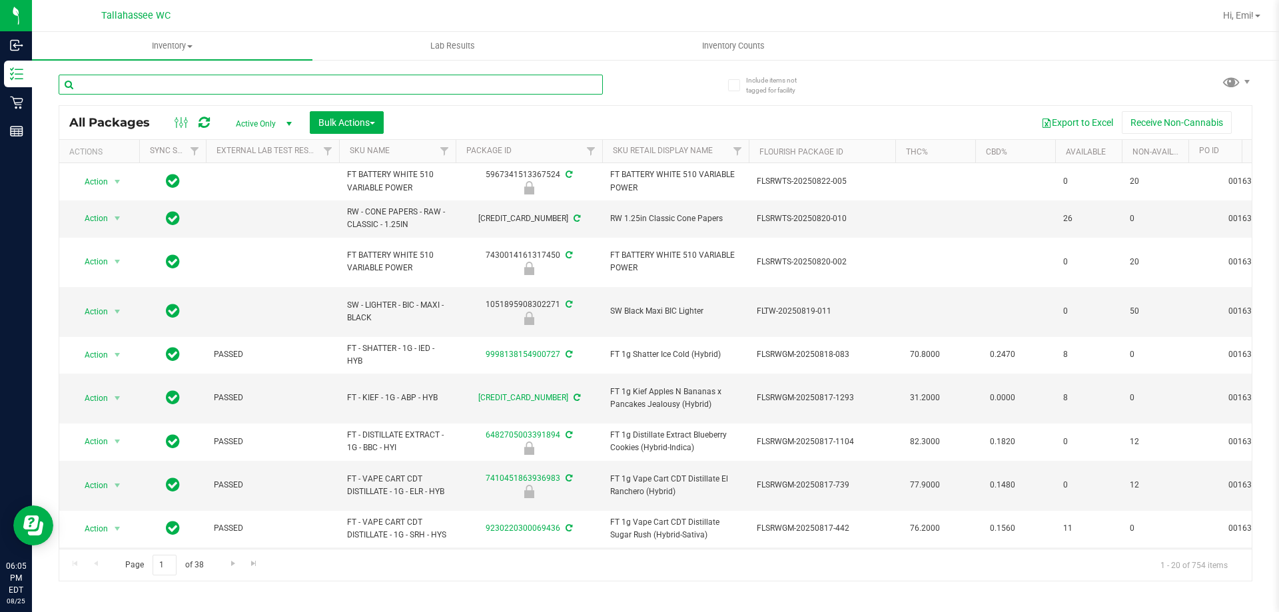
click at [590, 77] on input "text" at bounding box center [331, 85] width 544 height 20
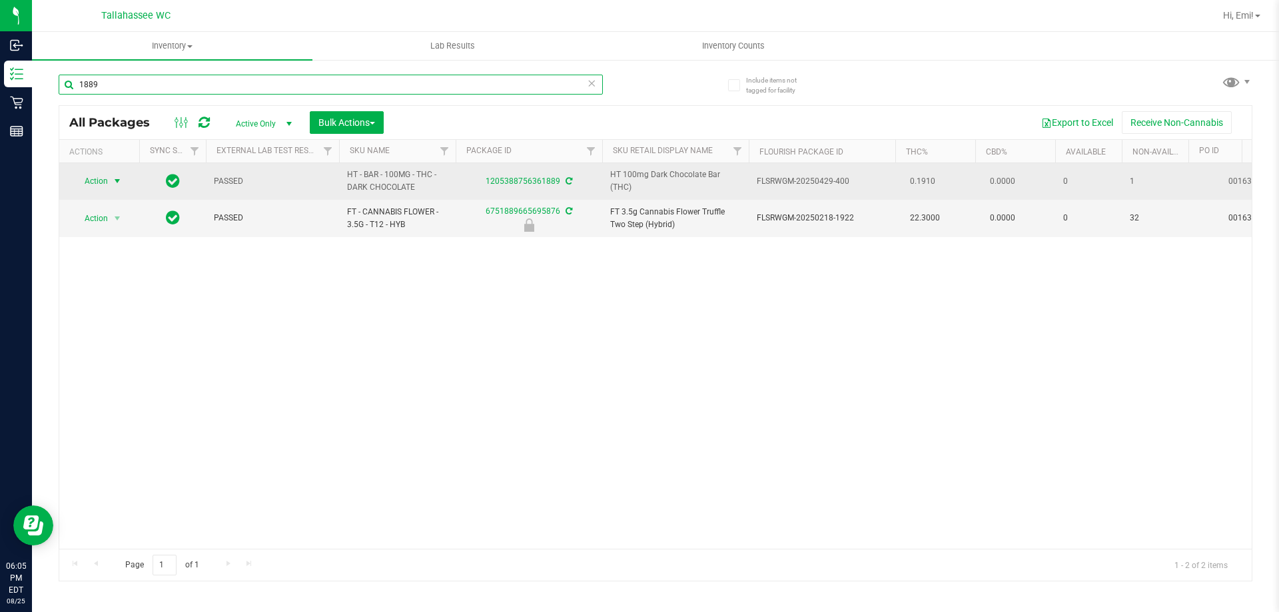
type input "1889"
click at [113, 180] on span "select" at bounding box center [117, 181] width 11 height 11
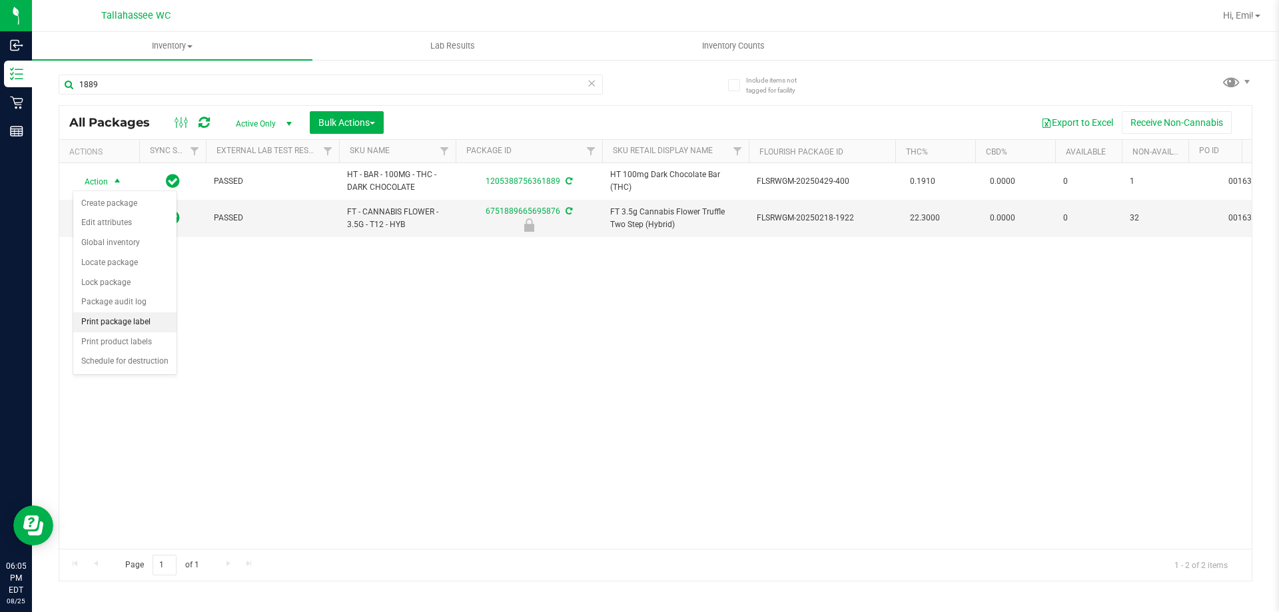
click at [159, 320] on li "Print package label" at bounding box center [124, 322] width 103 height 20
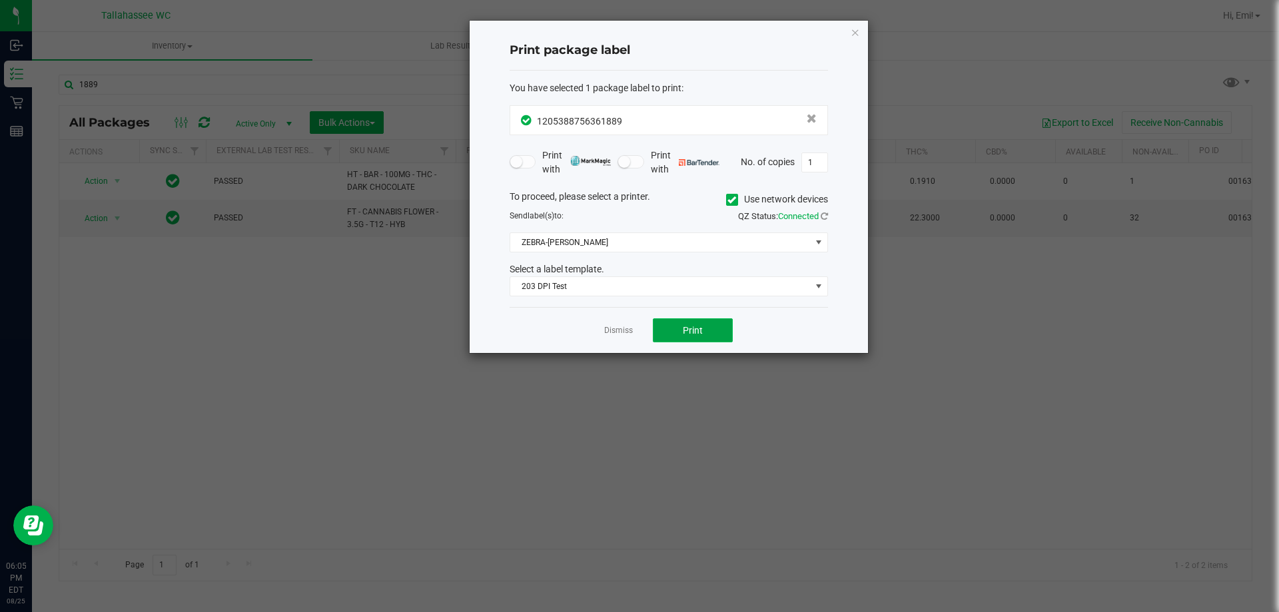
click at [686, 334] on span "Print" at bounding box center [693, 330] width 20 height 11
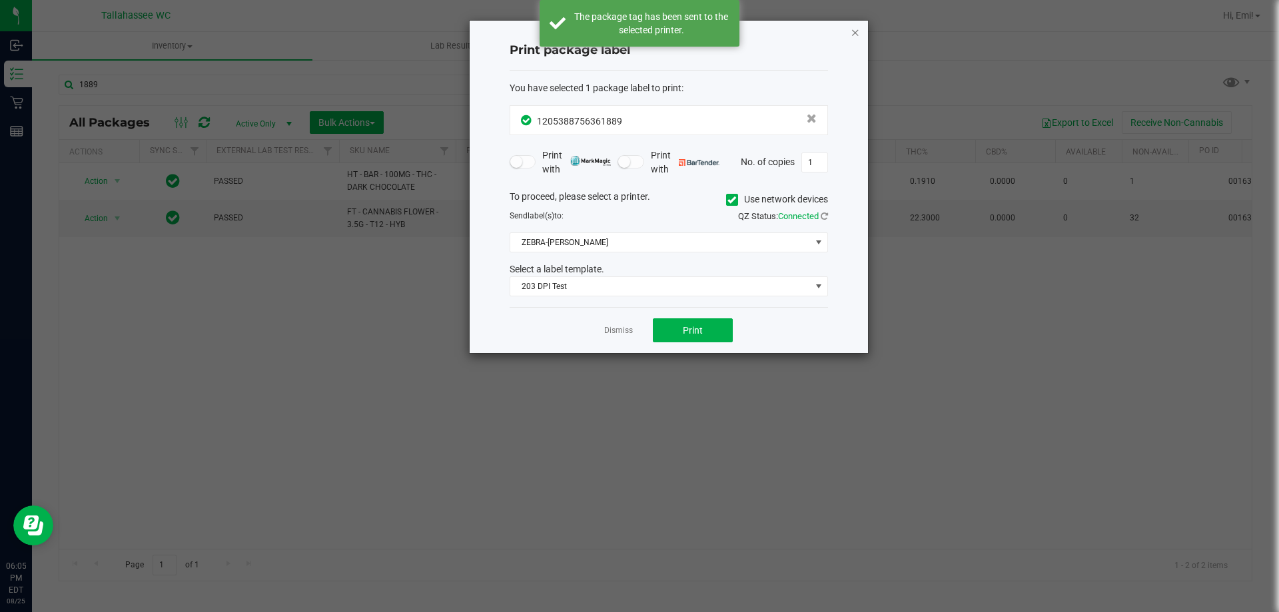
click at [856, 37] on icon "button" at bounding box center [855, 32] width 9 height 16
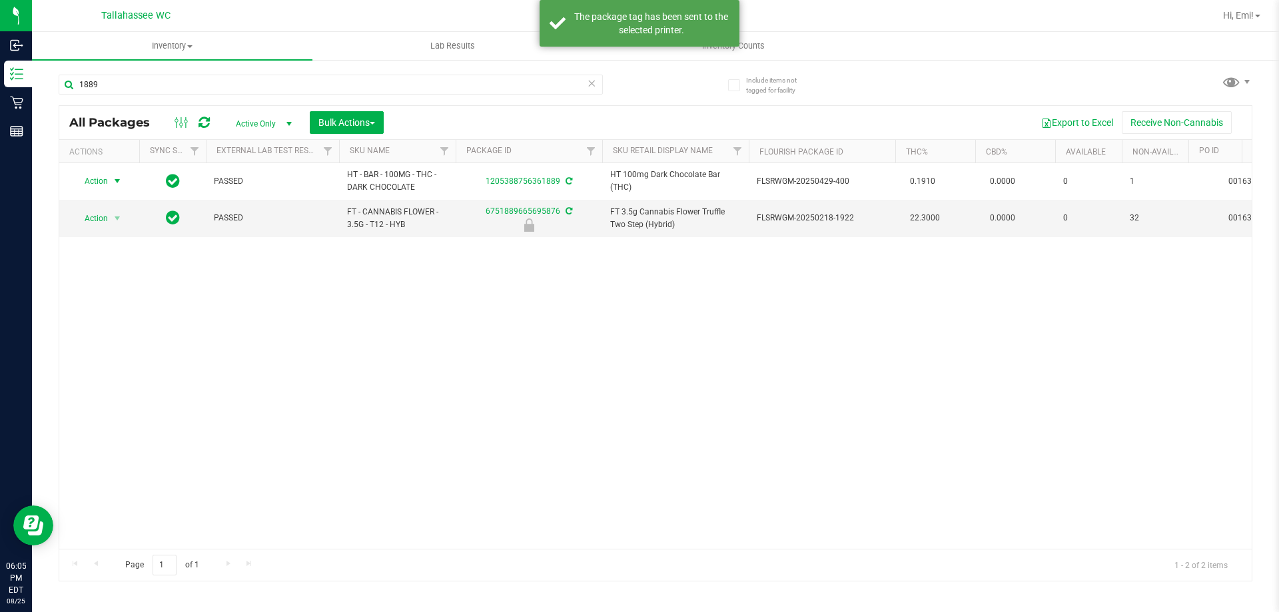
click at [592, 79] on icon at bounding box center [591, 83] width 9 height 16
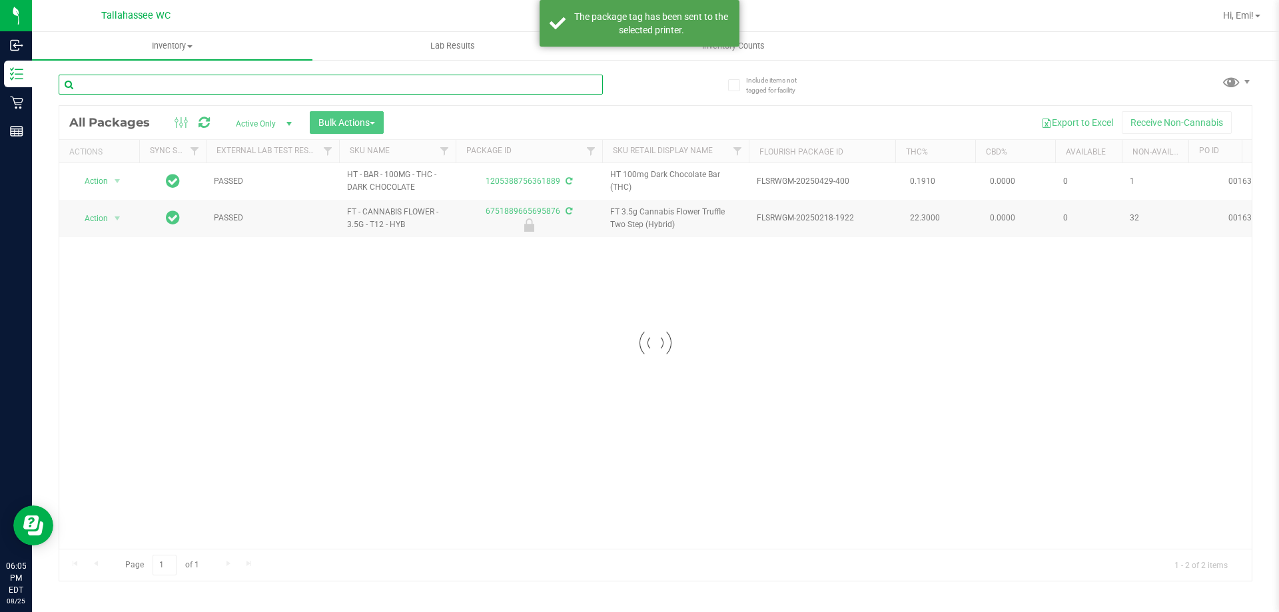
click at [576, 89] on input "text" at bounding box center [331, 85] width 544 height 20
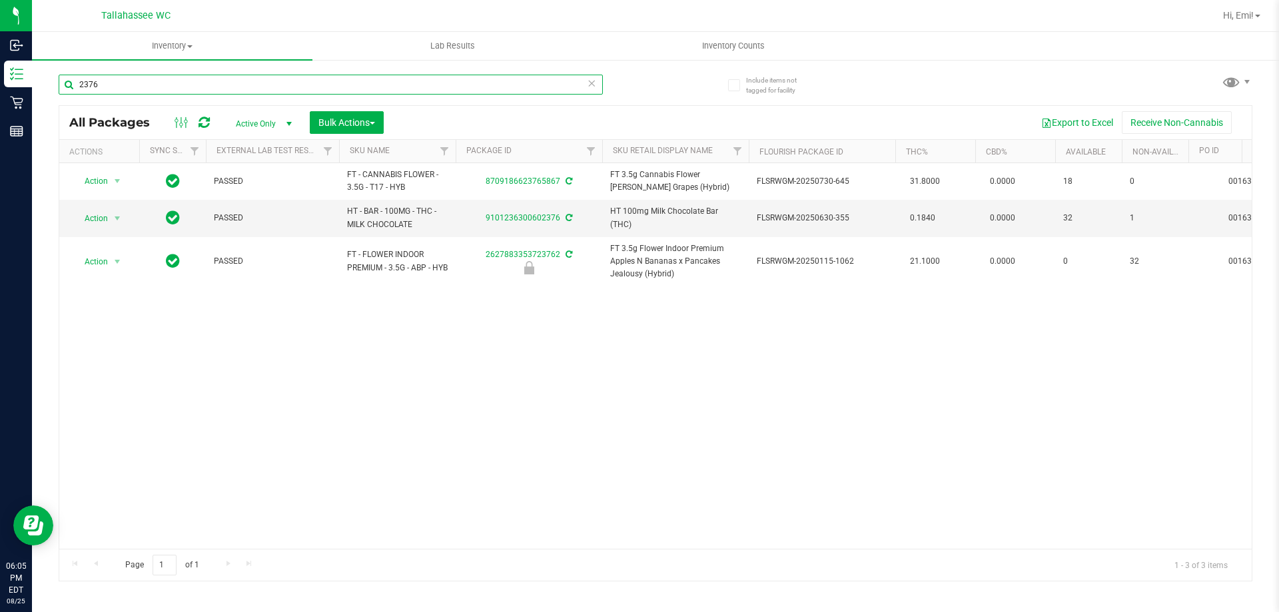
type input "2376"
click at [595, 85] on icon at bounding box center [591, 83] width 9 height 16
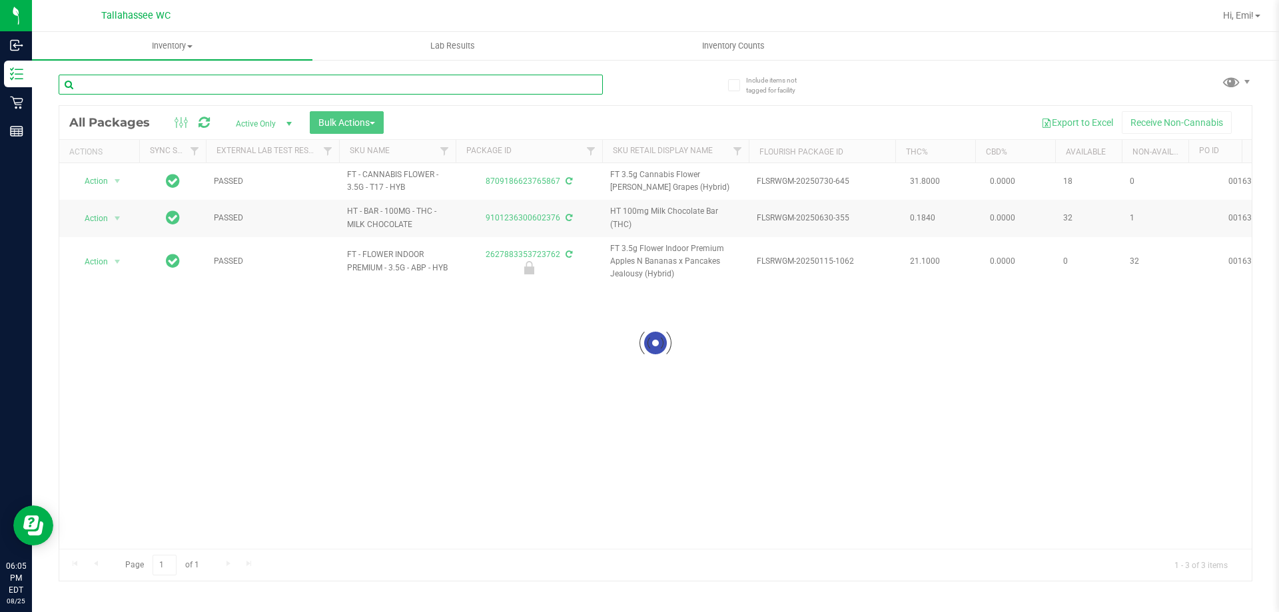
click at [555, 84] on input "text" at bounding box center [331, 85] width 544 height 20
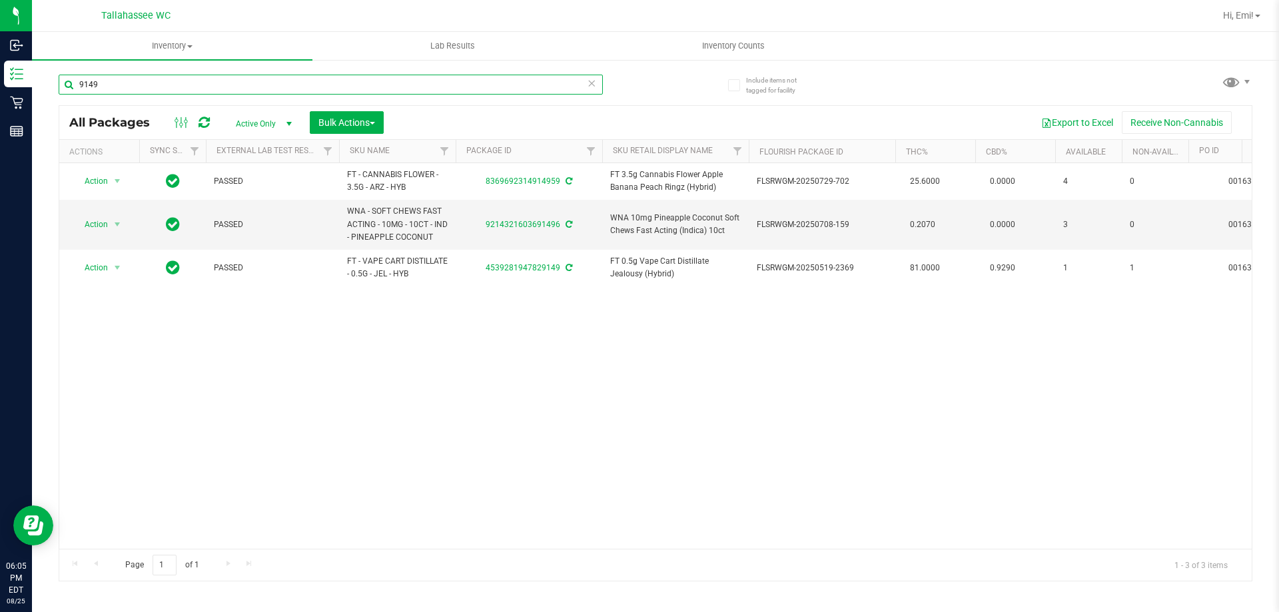
type input "9149"
click at [593, 87] on icon at bounding box center [591, 83] width 9 height 16
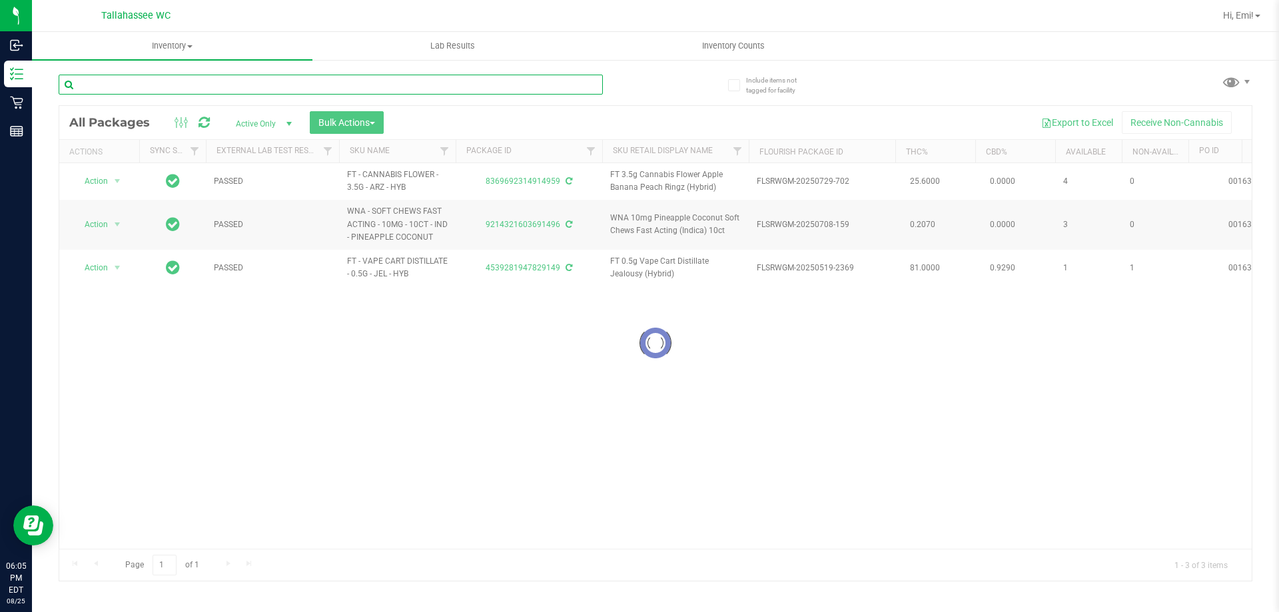
click at [581, 85] on input "text" at bounding box center [331, 85] width 544 height 20
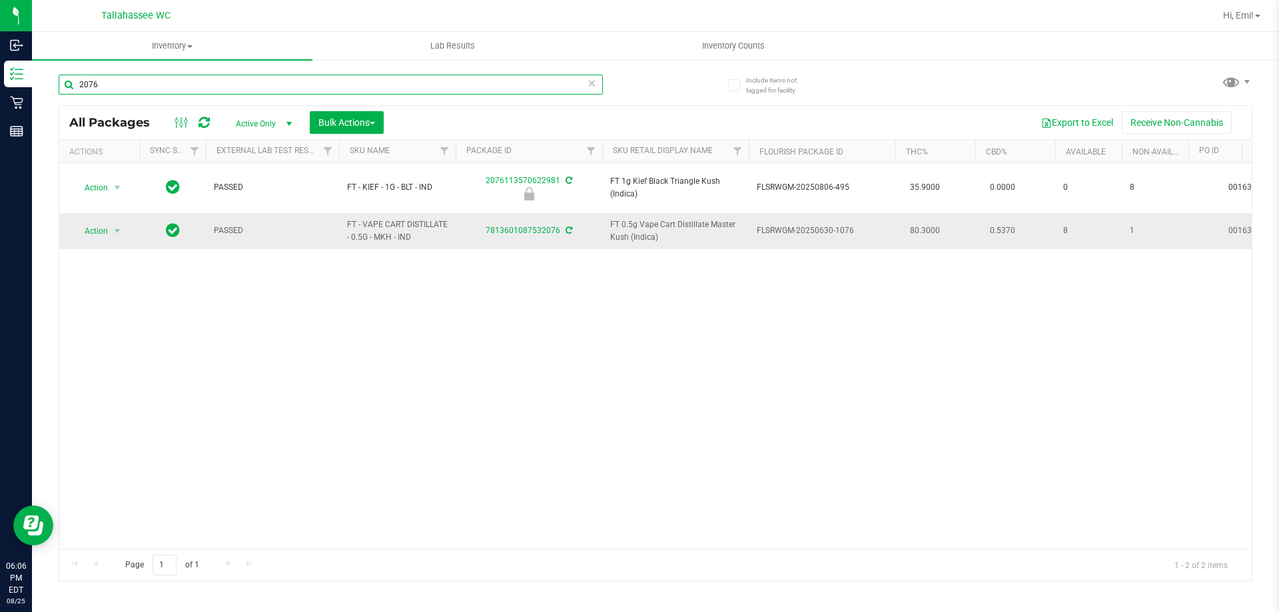
drag, startPoint x: 248, startPoint y: 86, endPoint x: 477, endPoint y: 215, distance: 263.1
click at [0, 80] on div "Inbound Inventory Retail Reports 06:06 PM EDT [DATE] 08/25 Tallahassee WC Hi, E…" at bounding box center [639, 306] width 1279 height 612
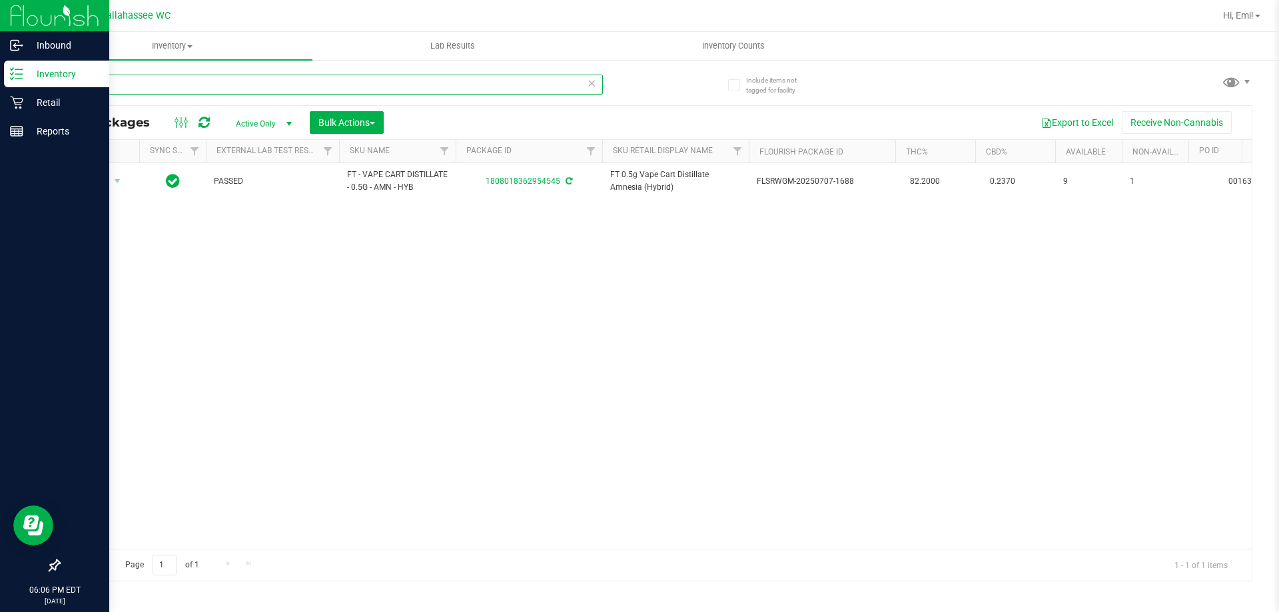
drag, startPoint x: 368, startPoint y: 81, endPoint x: 0, endPoint y: 82, distance: 368.5
click at [0, 82] on div "Inbound Inventory Retail Reports 06:06 PM EDT [DATE] 08/25 Tallahassee WC Hi, E…" at bounding box center [639, 306] width 1279 height 612
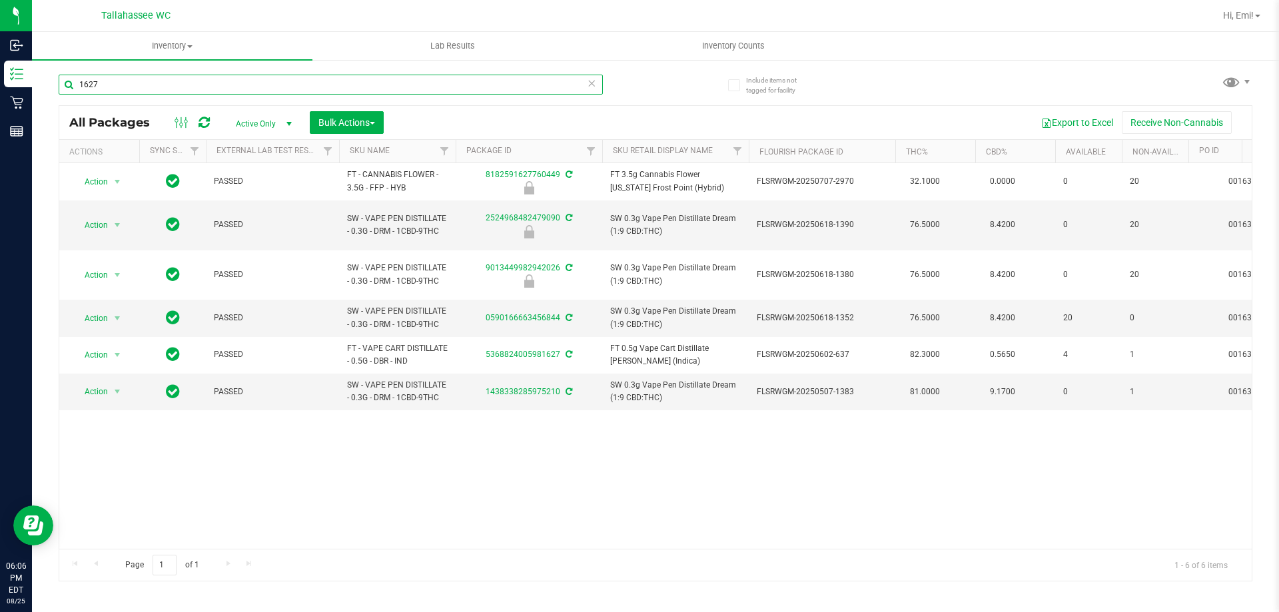
click at [596, 85] on input "1627" at bounding box center [331, 85] width 544 height 20
type input "1627"
click at [590, 83] on icon at bounding box center [591, 83] width 9 height 16
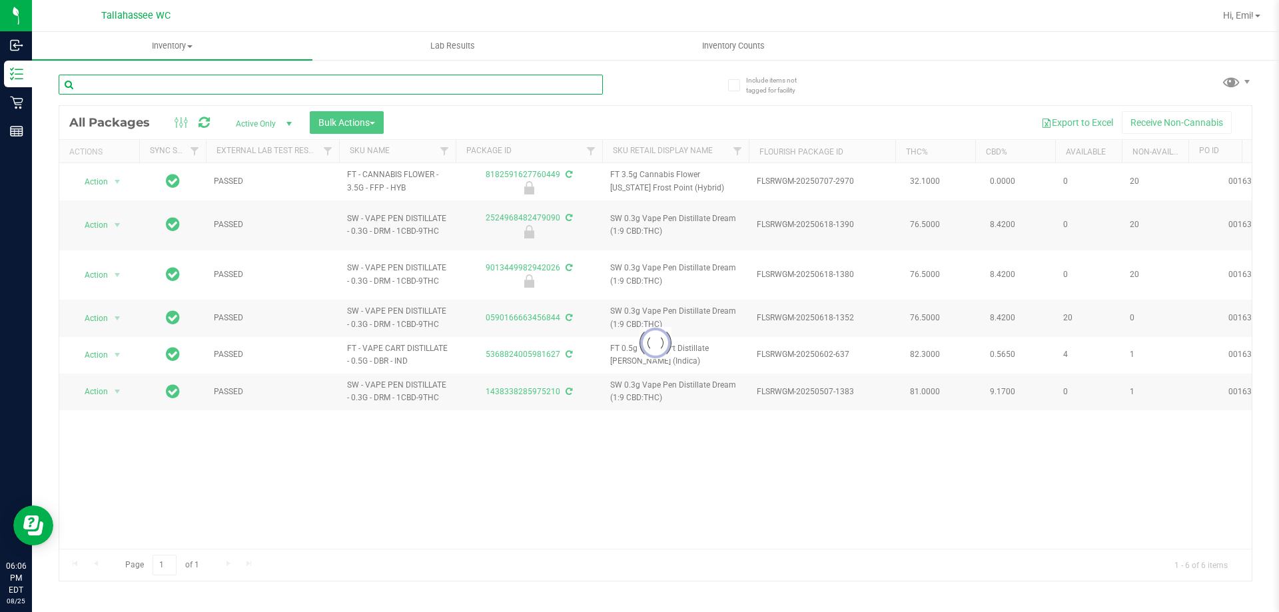
click at [581, 87] on input "text" at bounding box center [331, 85] width 544 height 20
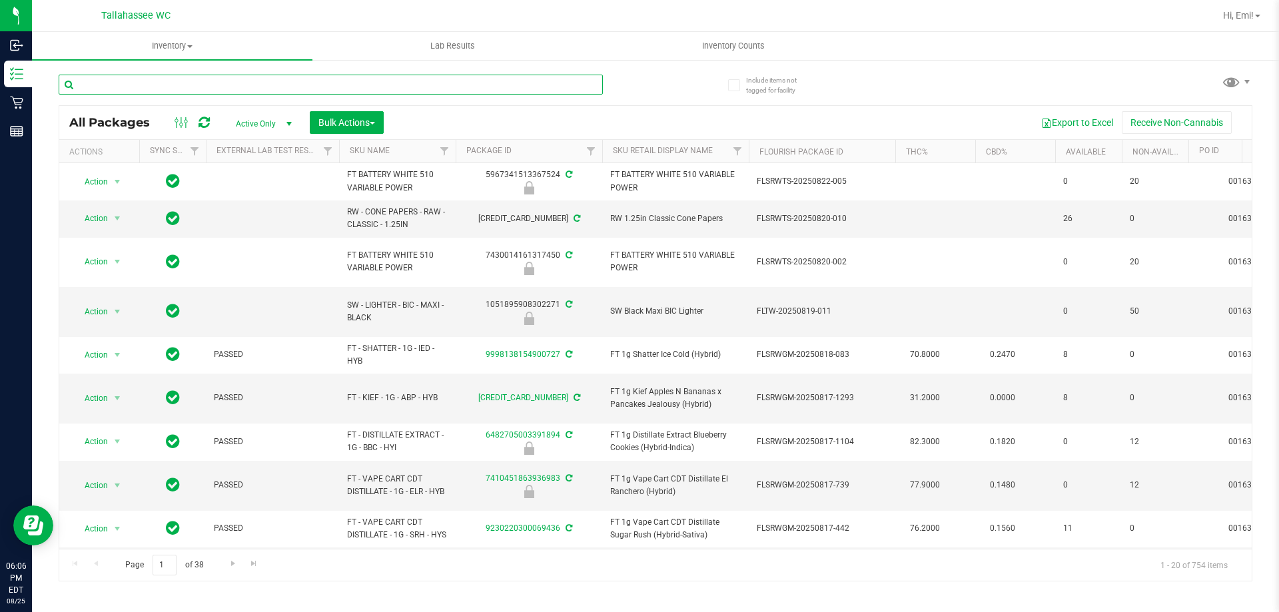
click at [522, 78] on input "text" at bounding box center [331, 85] width 544 height 20
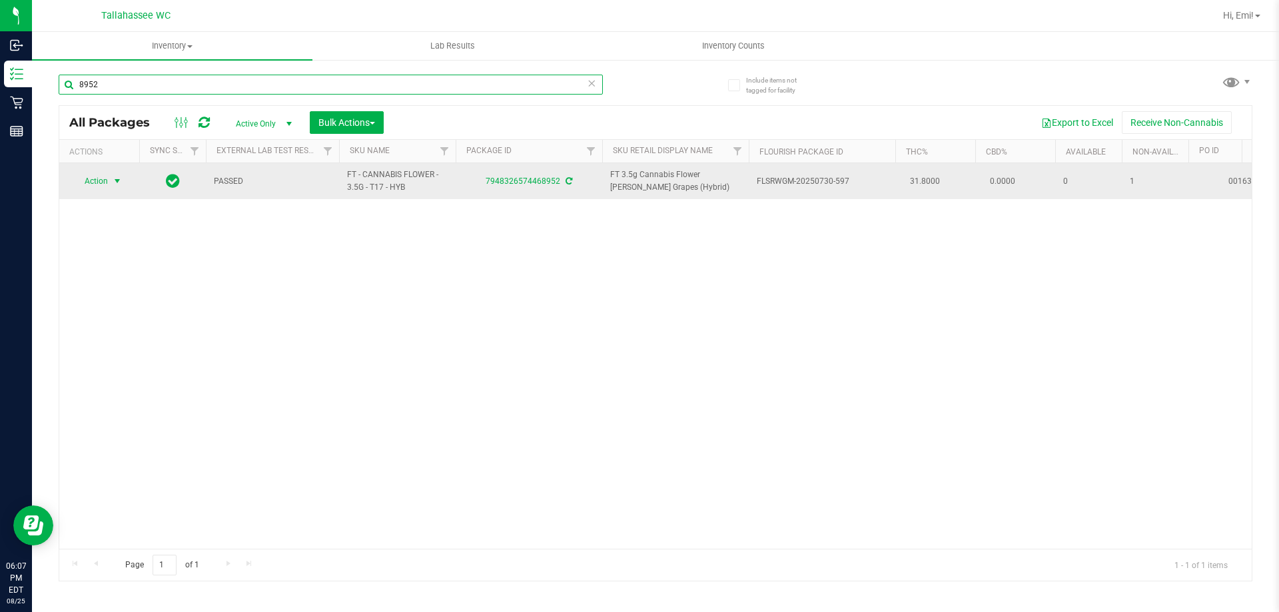
type input "8952"
click at [115, 186] on span "select" at bounding box center [117, 181] width 11 height 11
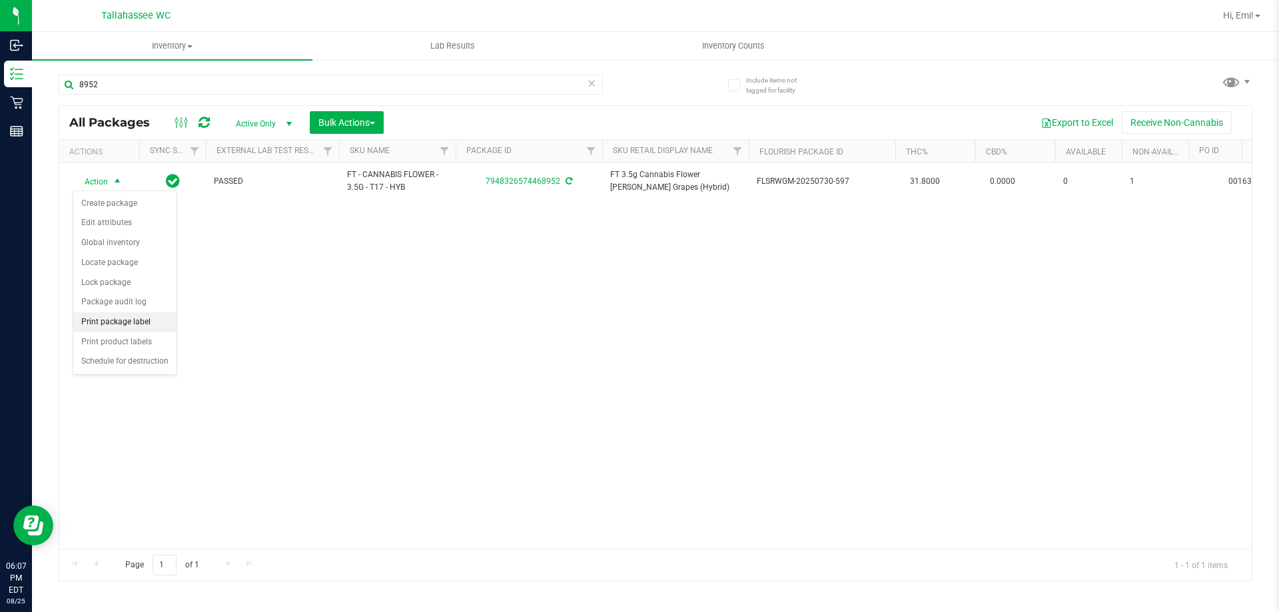
click at [142, 326] on li "Print package label" at bounding box center [124, 322] width 103 height 20
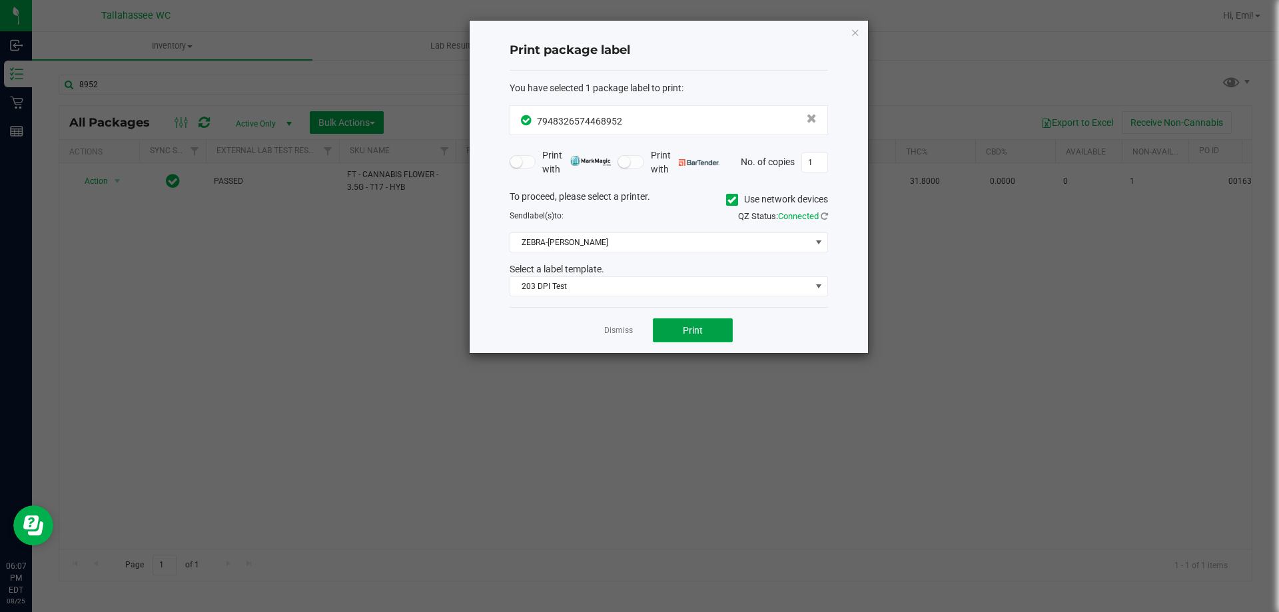
click at [694, 336] on button "Print" at bounding box center [693, 330] width 80 height 24
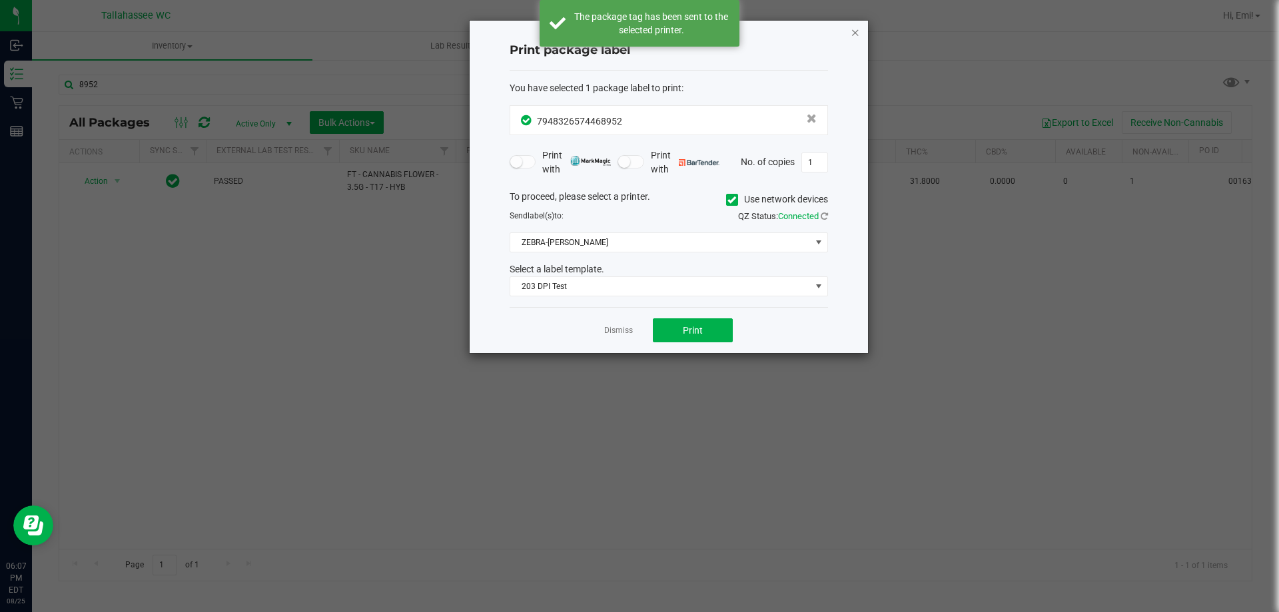
click at [860, 37] on icon "button" at bounding box center [855, 32] width 9 height 16
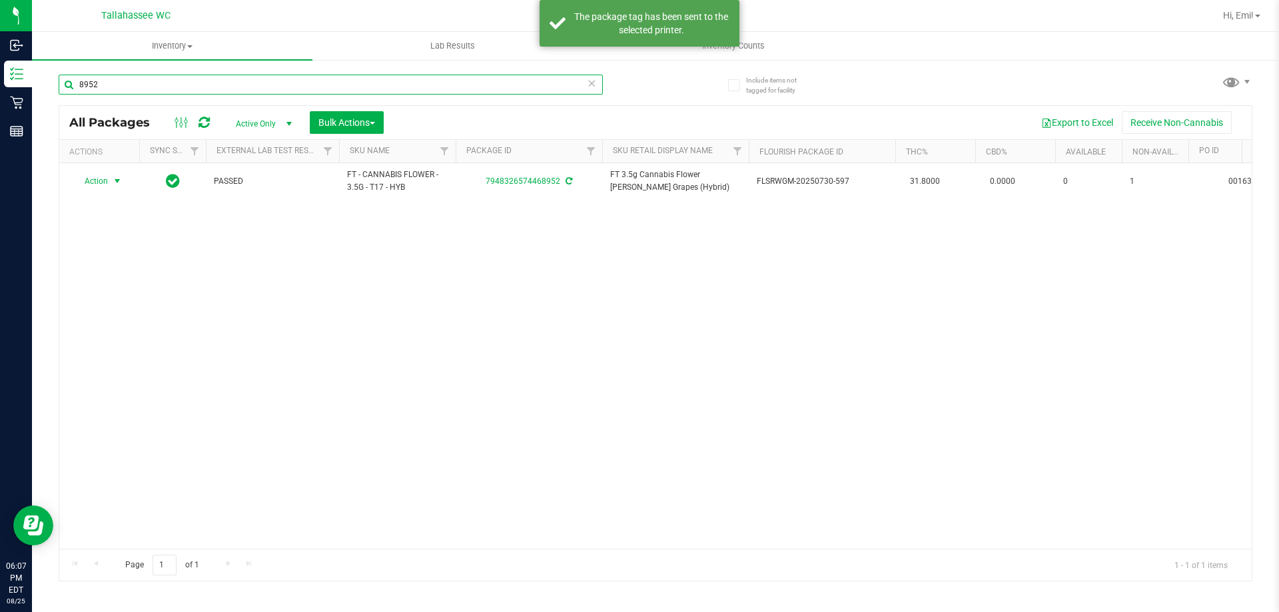
click at [586, 85] on input "8952" at bounding box center [331, 85] width 544 height 20
click at [588, 85] on icon at bounding box center [591, 83] width 9 height 16
click at [580, 85] on input "text" at bounding box center [331, 85] width 544 height 20
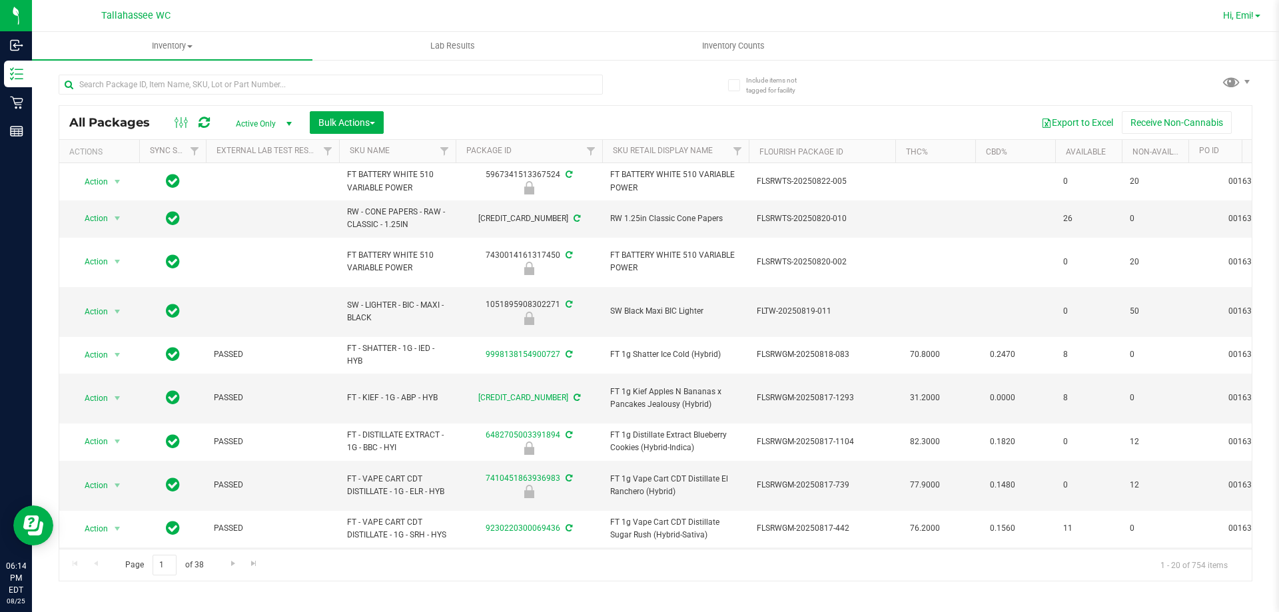
click at [1265, 17] on link "Hi, Emi!" at bounding box center [1242, 16] width 48 height 14
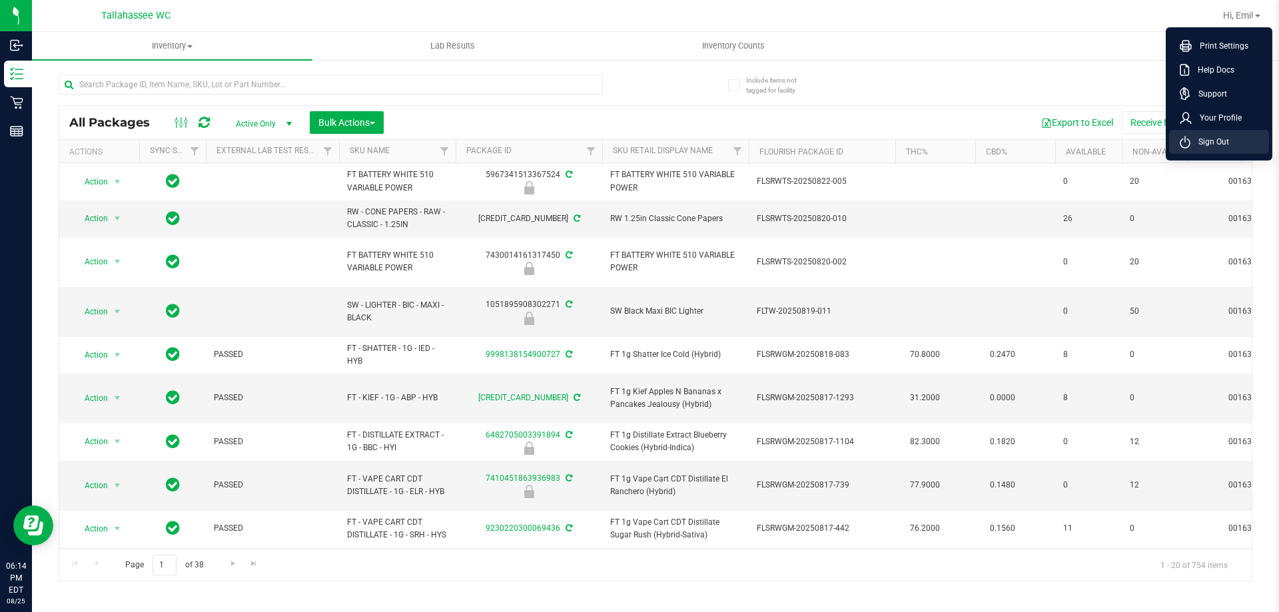
click at [1223, 145] on span "Sign Out" at bounding box center [1210, 141] width 39 height 13
